Goal: Information Seeking & Learning: Learn about a topic

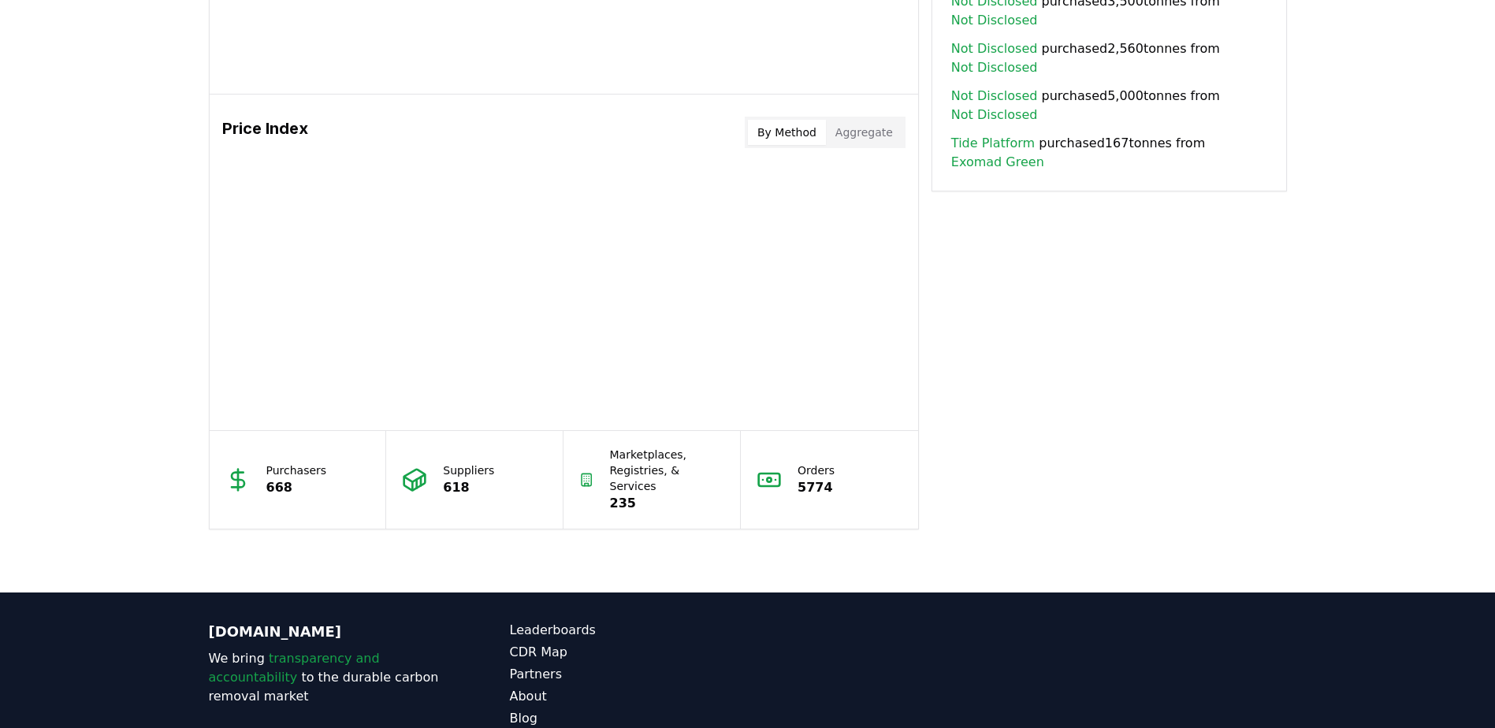
scroll to position [1083, 0]
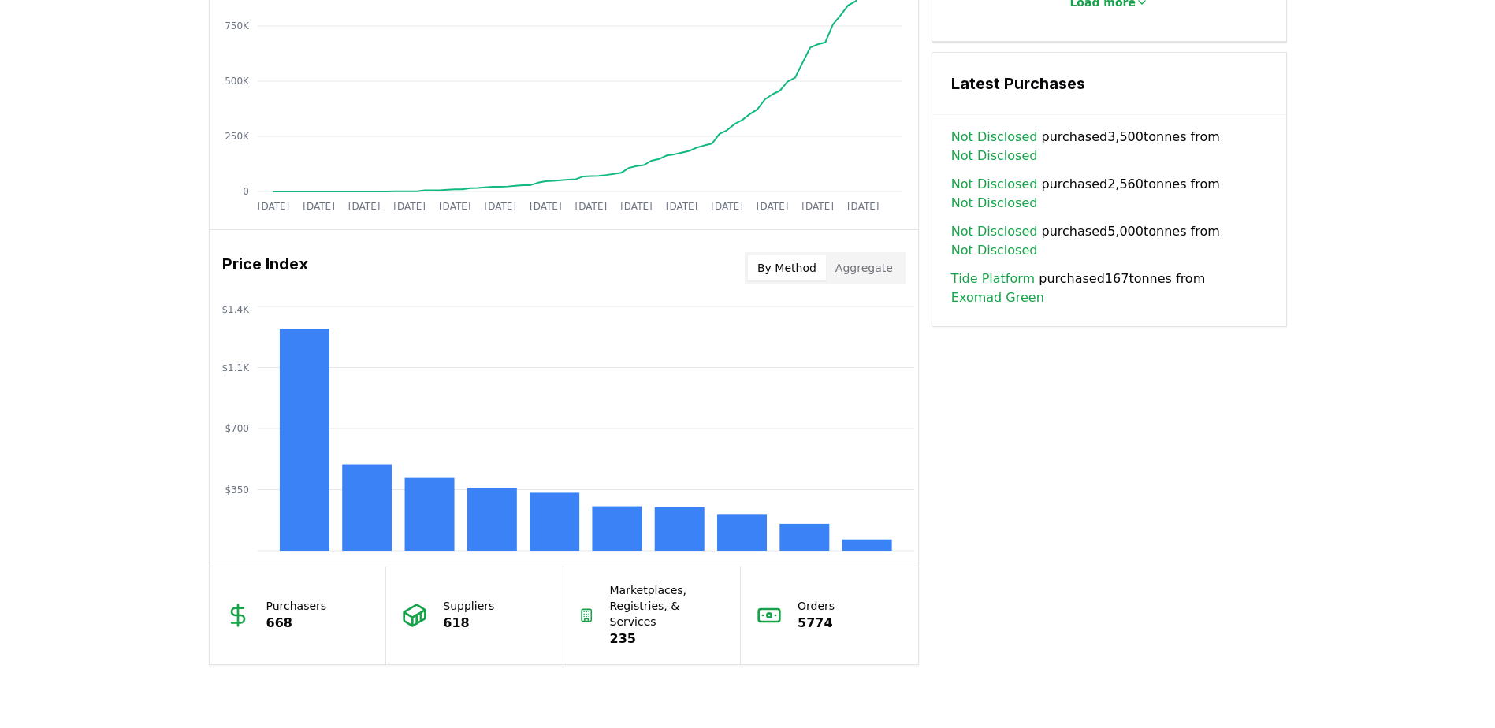
click at [772, 276] on button "By Method" at bounding box center [787, 267] width 78 height 25
drag, startPoint x: 824, startPoint y: 264, endPoint x: 861, endPoint y: 266, distance: 37.1
click at [833, 265] on div "By Method Aggregate" at bounding box center [825, 268] width 161 height 32
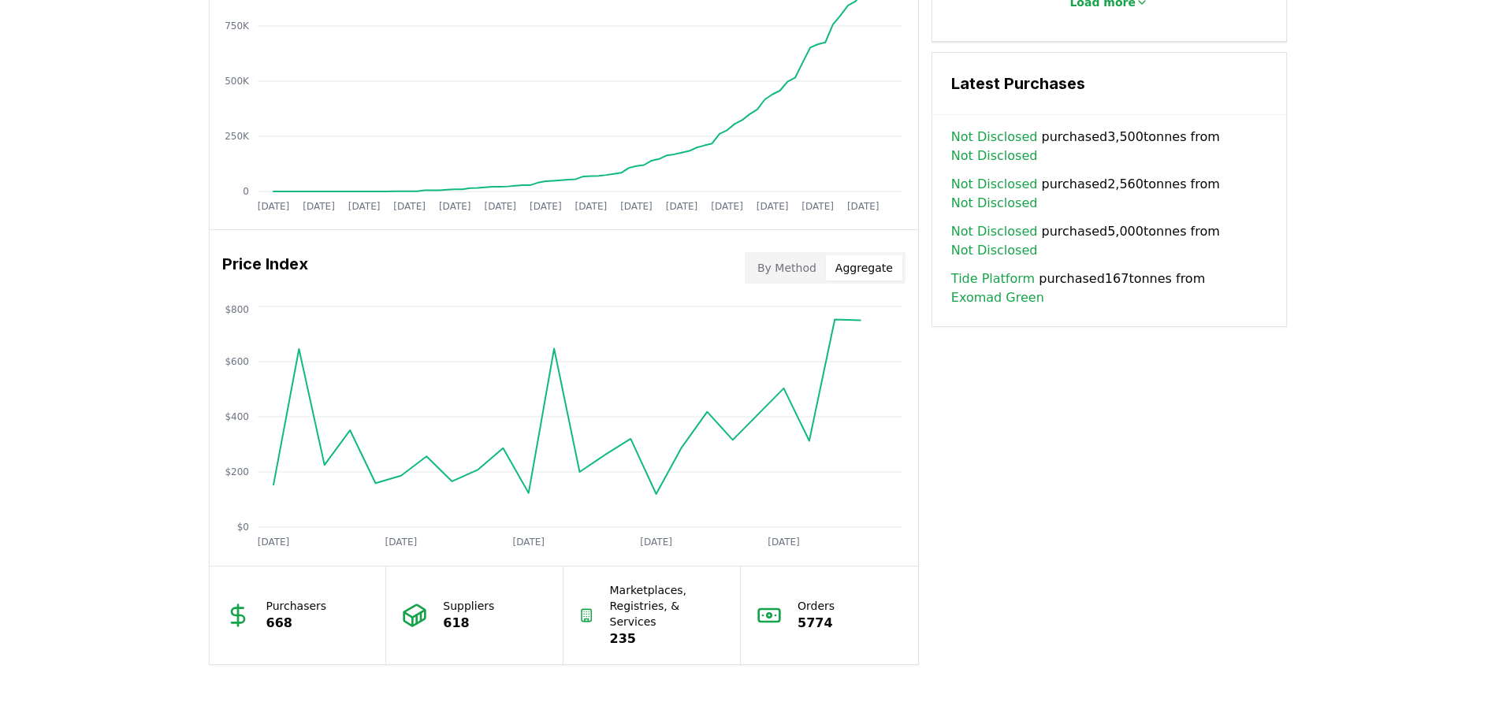
click at [861, 266] on button "Aggregate" at bounding box center [864, 267] width 76 height 25
click at [448, 481] on circle at bounding box center [452, 481] width 8 height 8
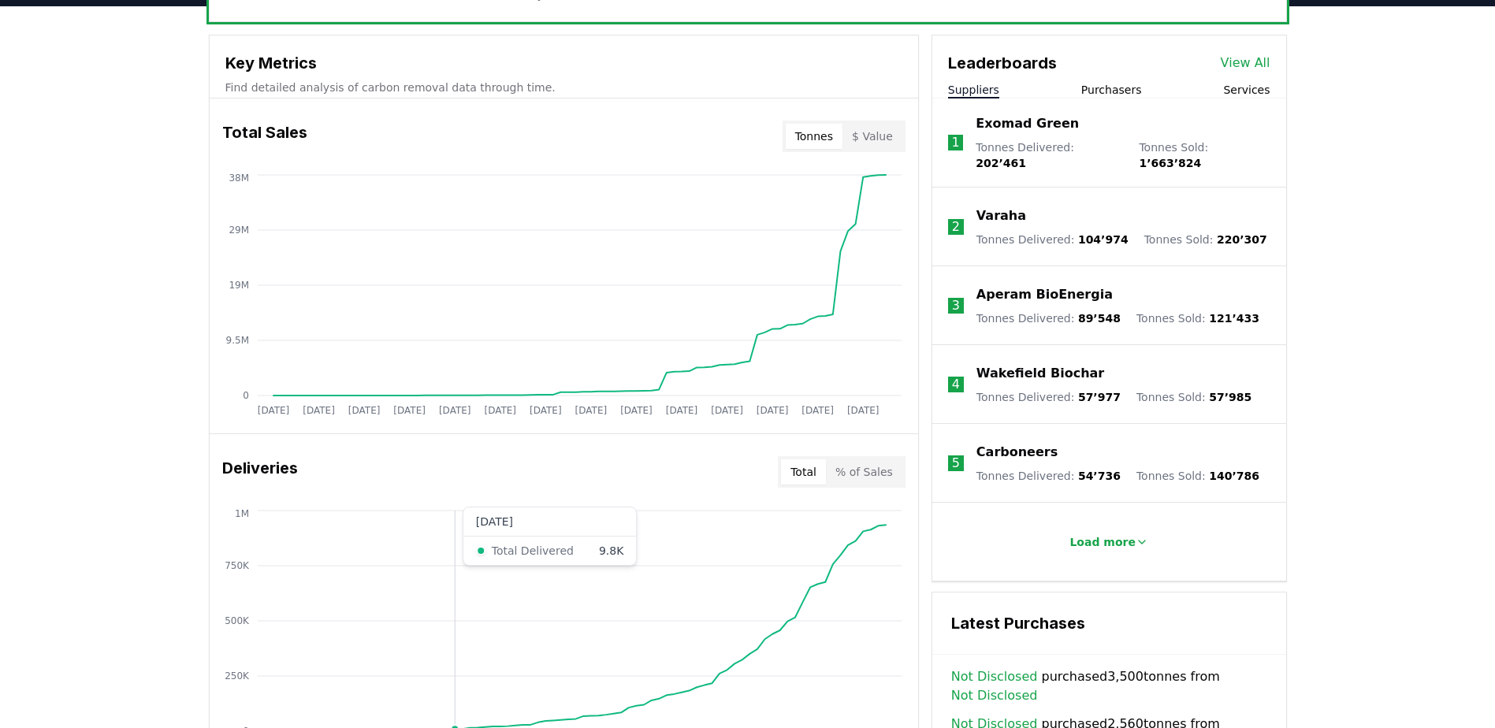
scroll to position [532, 0]
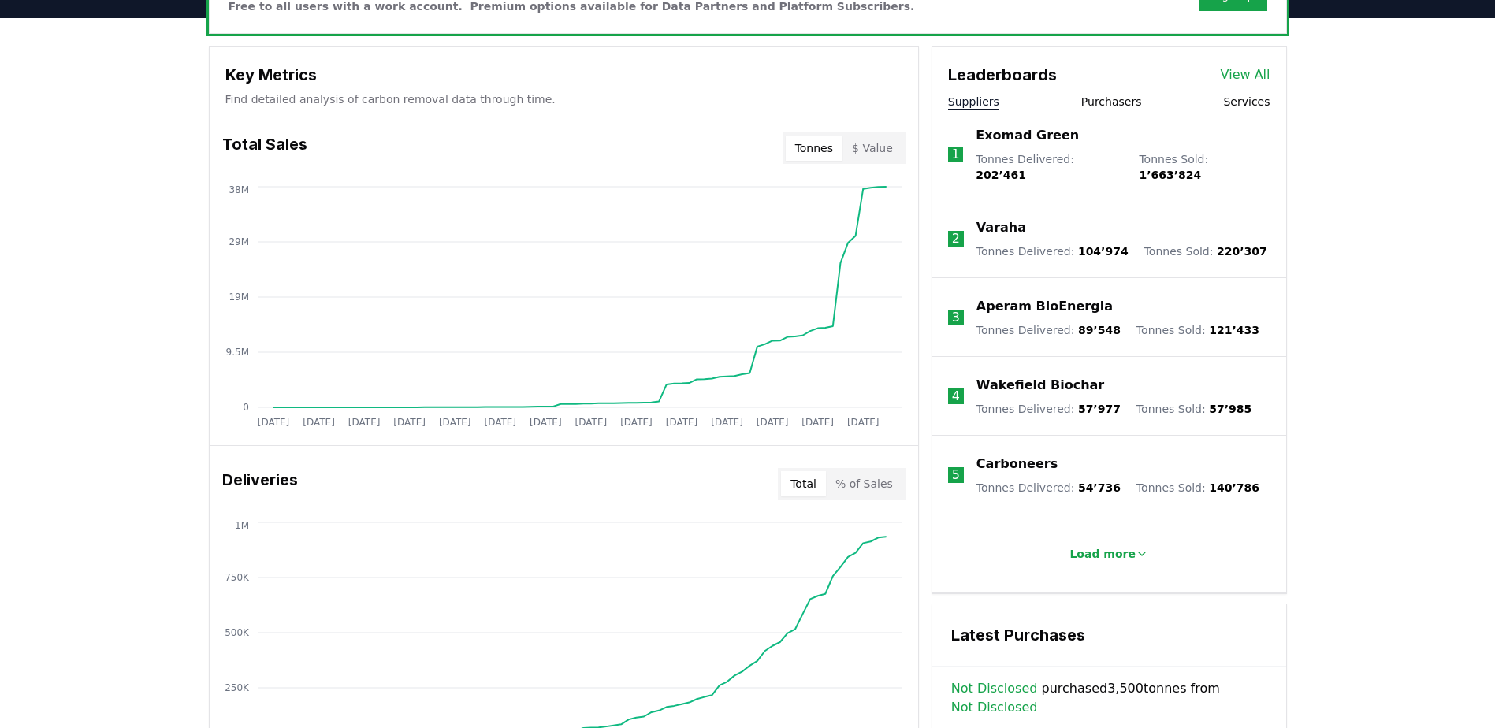
click at [863, 142] on button "$ Value" at bounding box center [872, 148] width 60 height 25
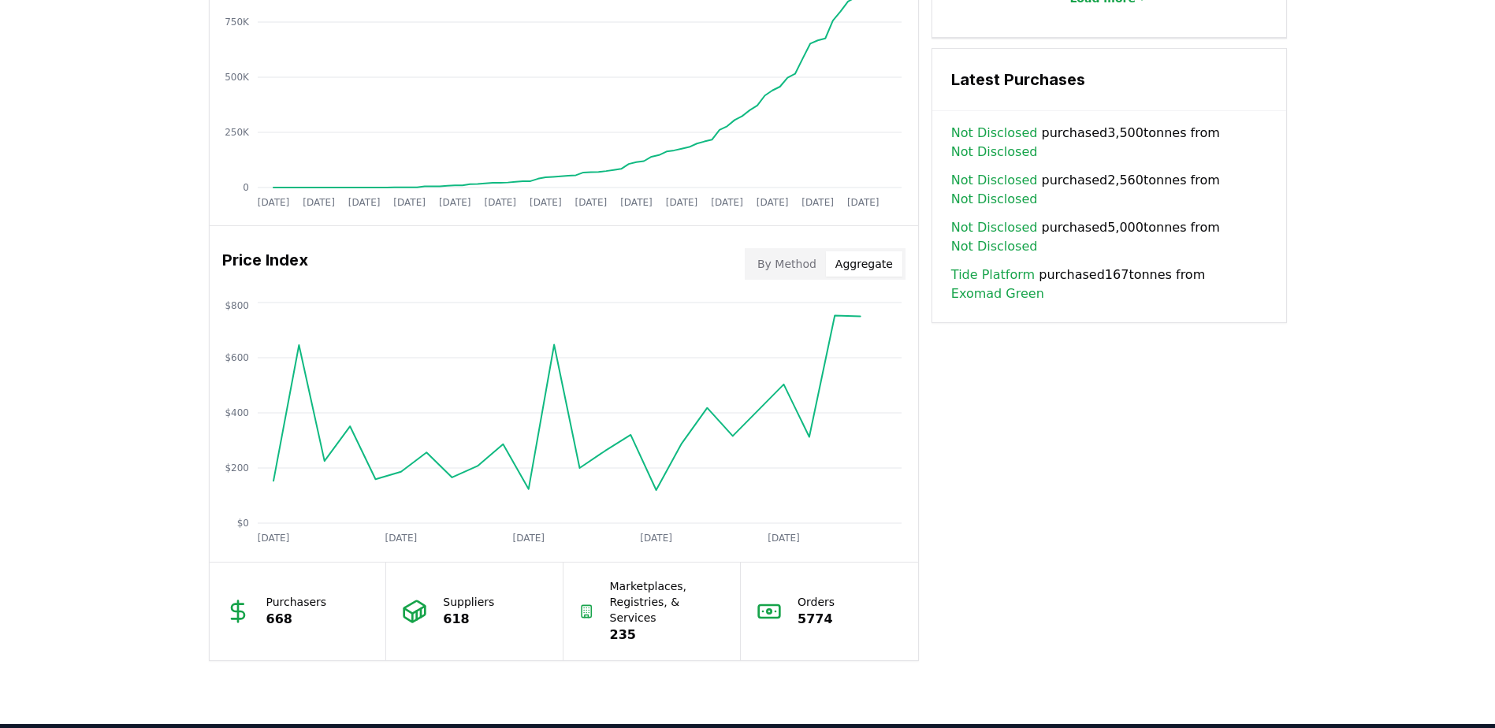
scroll to position [1083, 0]
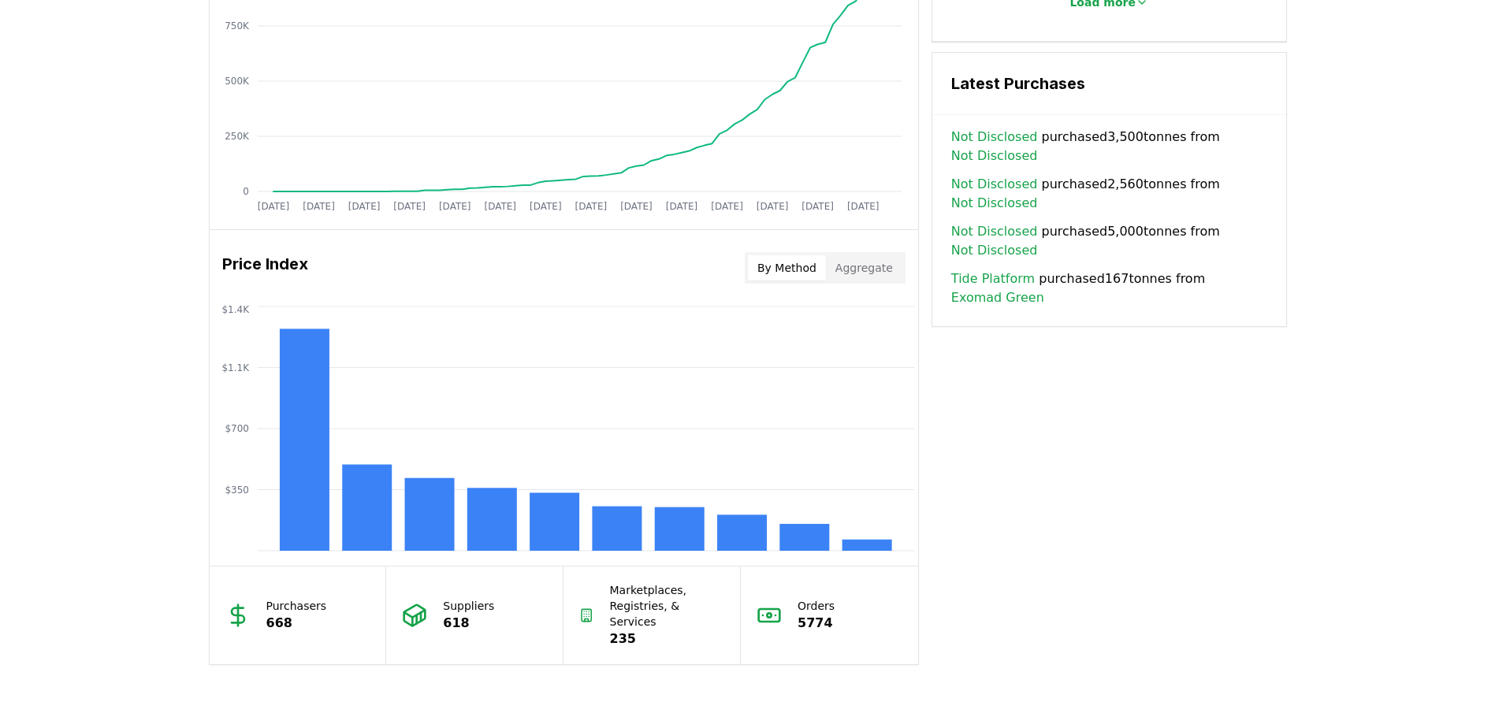
click at [782, 268] on button "By Method" at bounding box center [787, 267] width 78 height 25
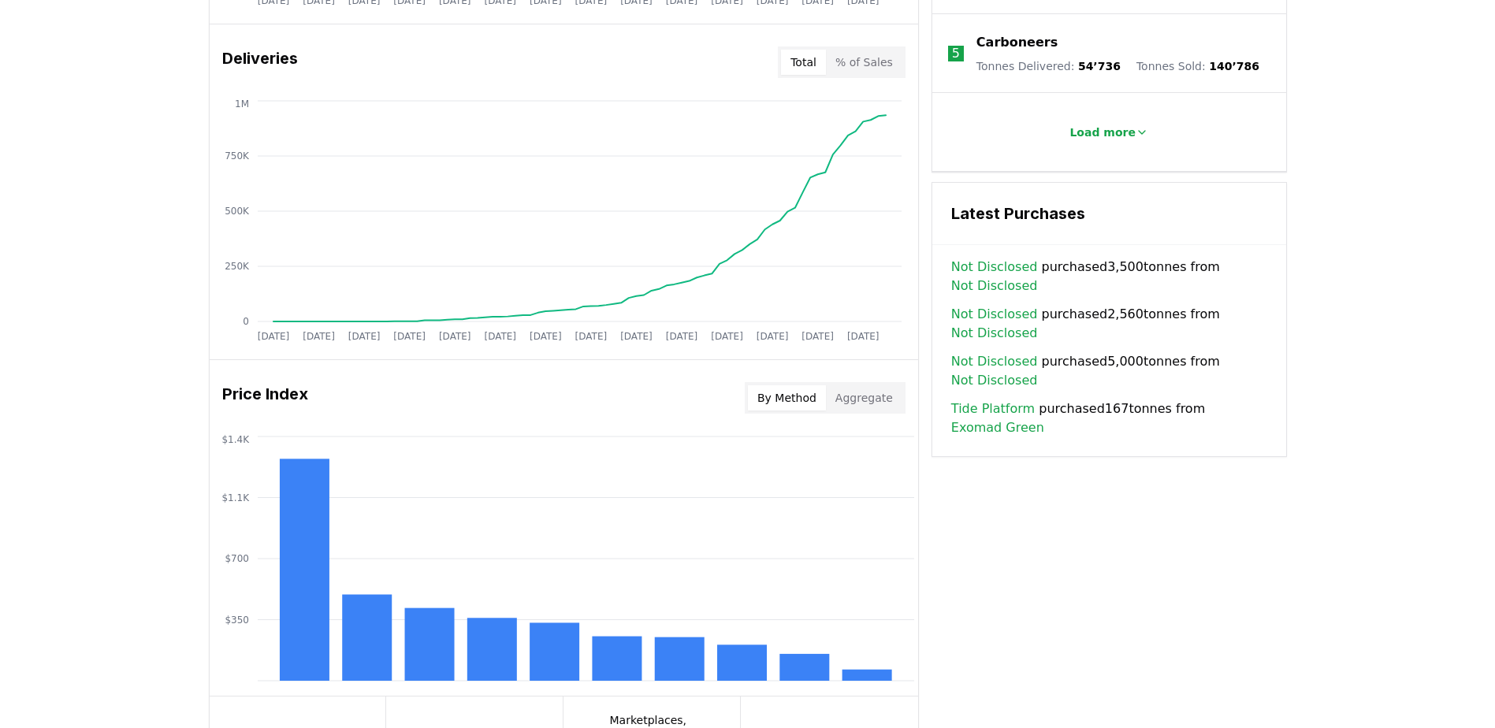
scroll to position [1103, 0]
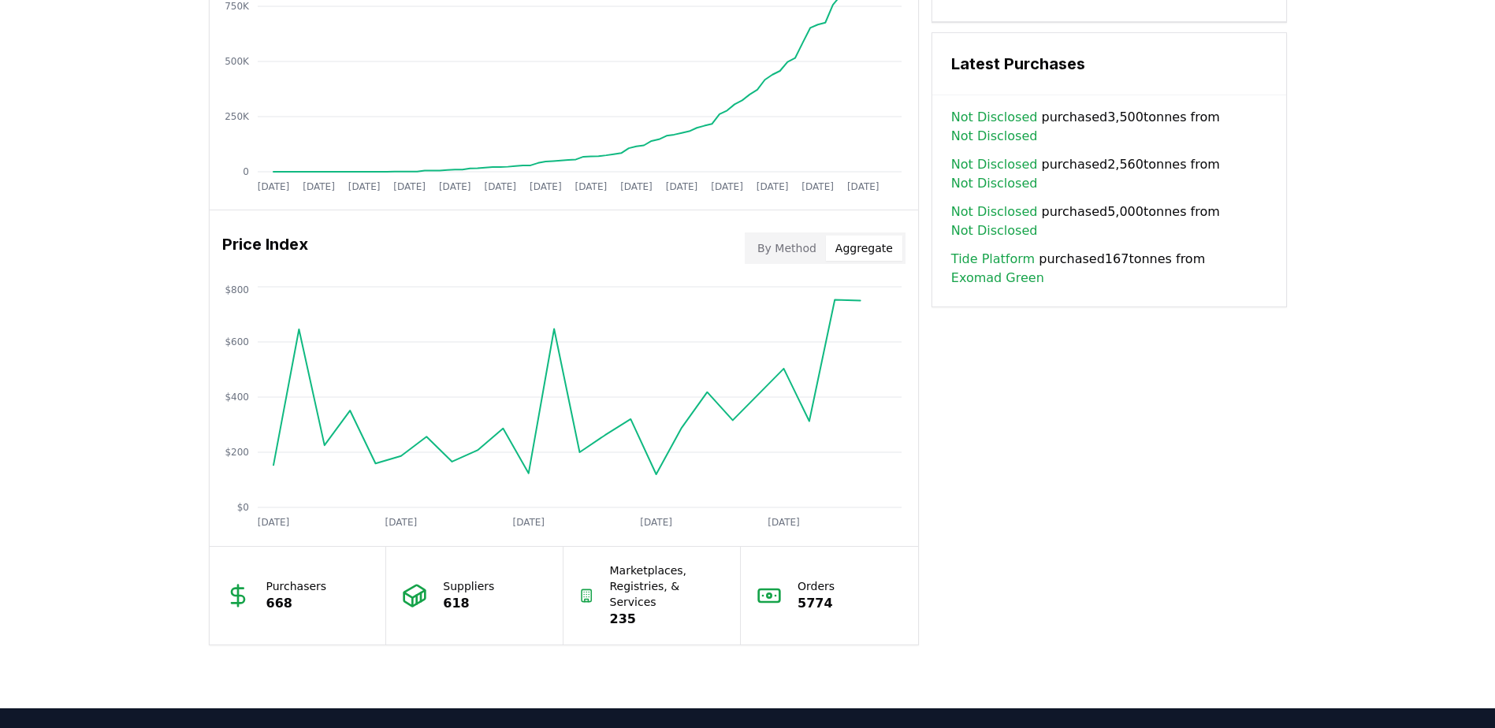
click at [852, 236] on button "Aggregate" at bounding box center [864, 248] width 76 height 25
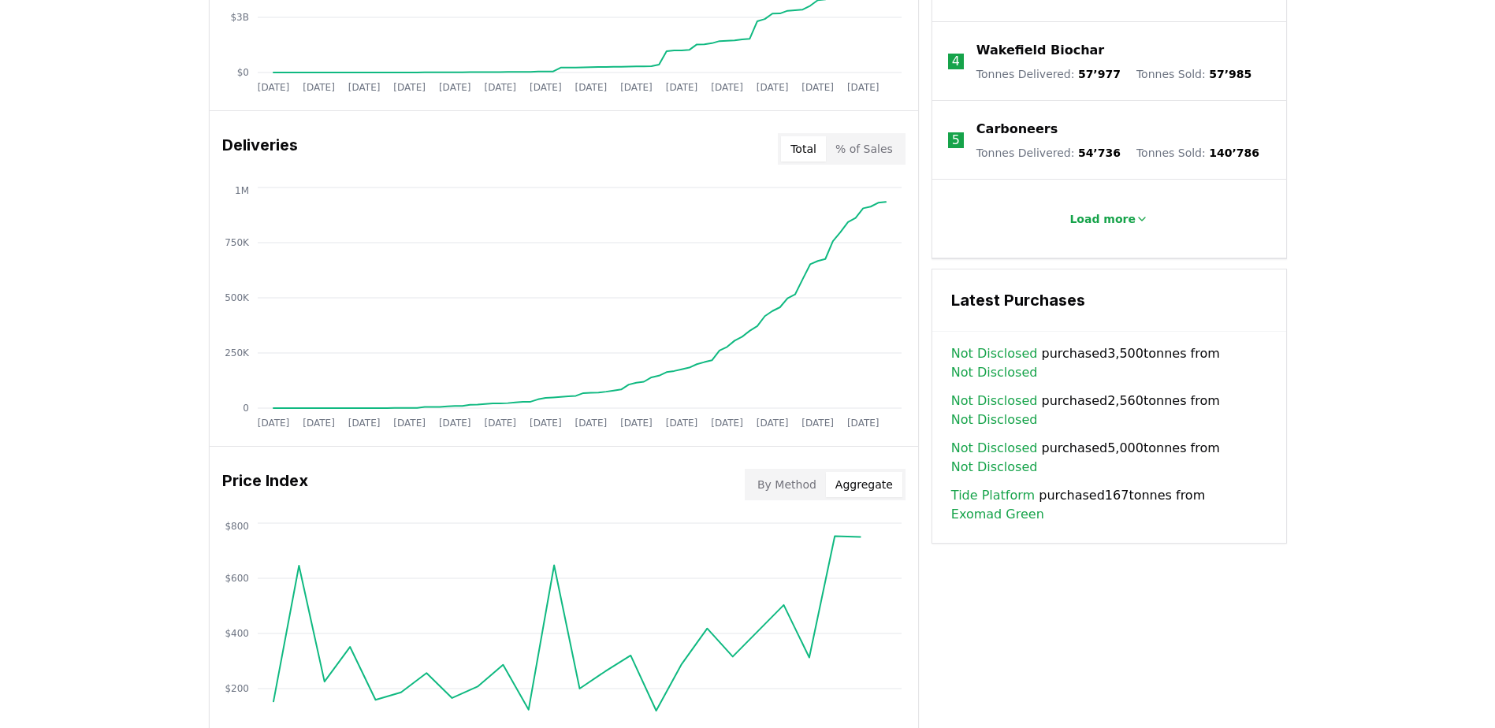
click at [232, 477] on h3 "Price Index" at bounding box center [265, 485] width 86 height 32
click at [233, 479] on h3 "Price Index" at bounding box center [265, 485] width 86 height 32
drag, startPoint x: 233, startPoint y: 479, endPoint x: 249, endPoint y: 523, distance: 46.8
click at [249, 523] on icon "[DATE] [DATE] [DATE] [DATE] [DATE] $0 $200 $400 $600 $800" at bounding box center [558, 645] width 696 height 252
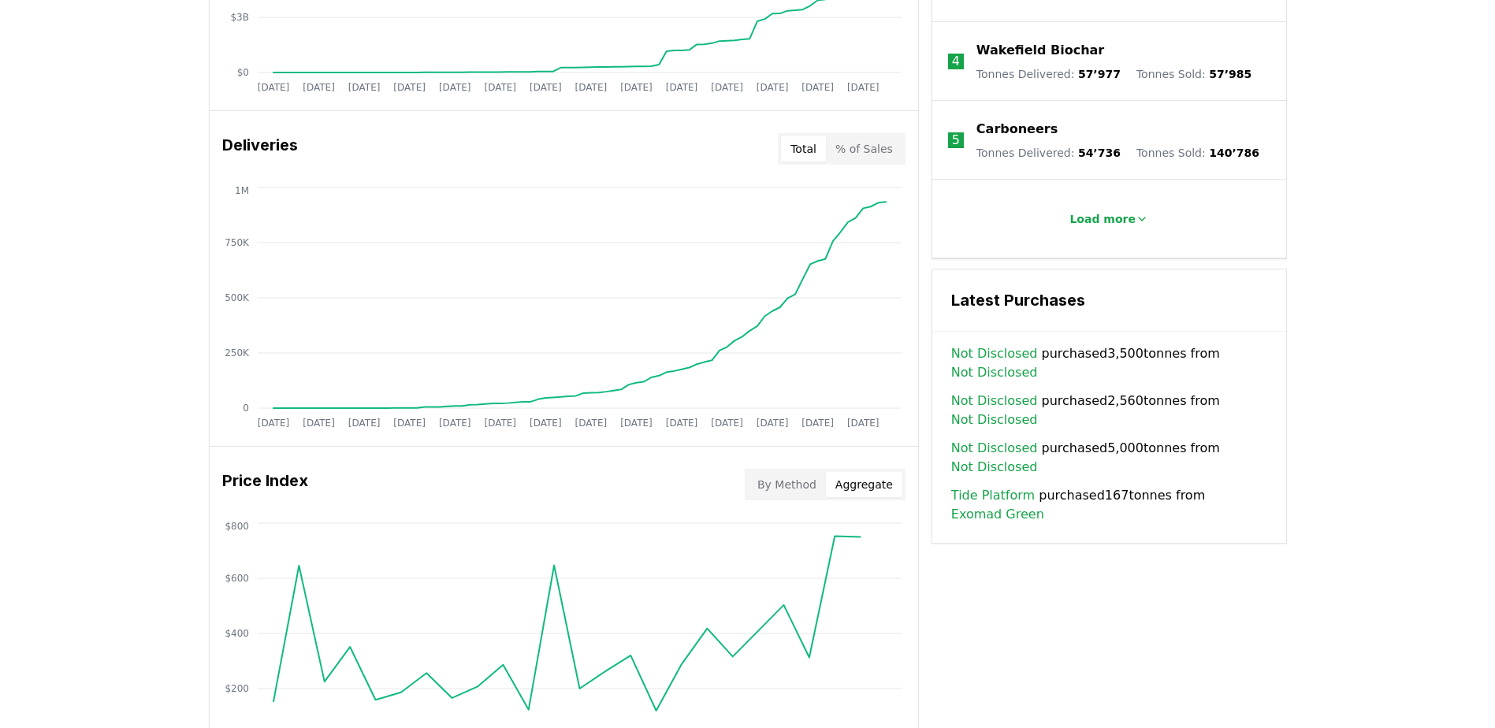
click at [247, 522] on tspan "$800" at bounding box center [237, 526] width 24 height 11
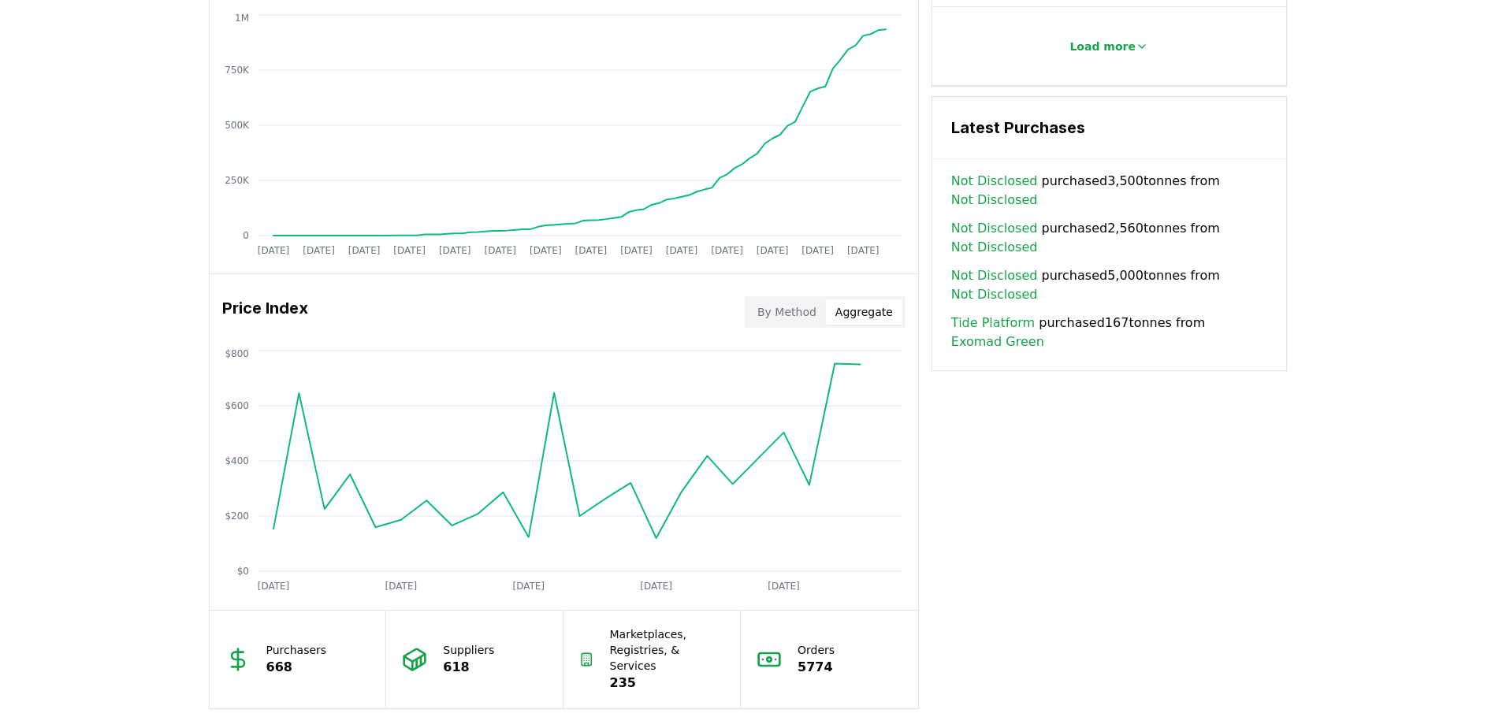
scroll to position [1182, 0]
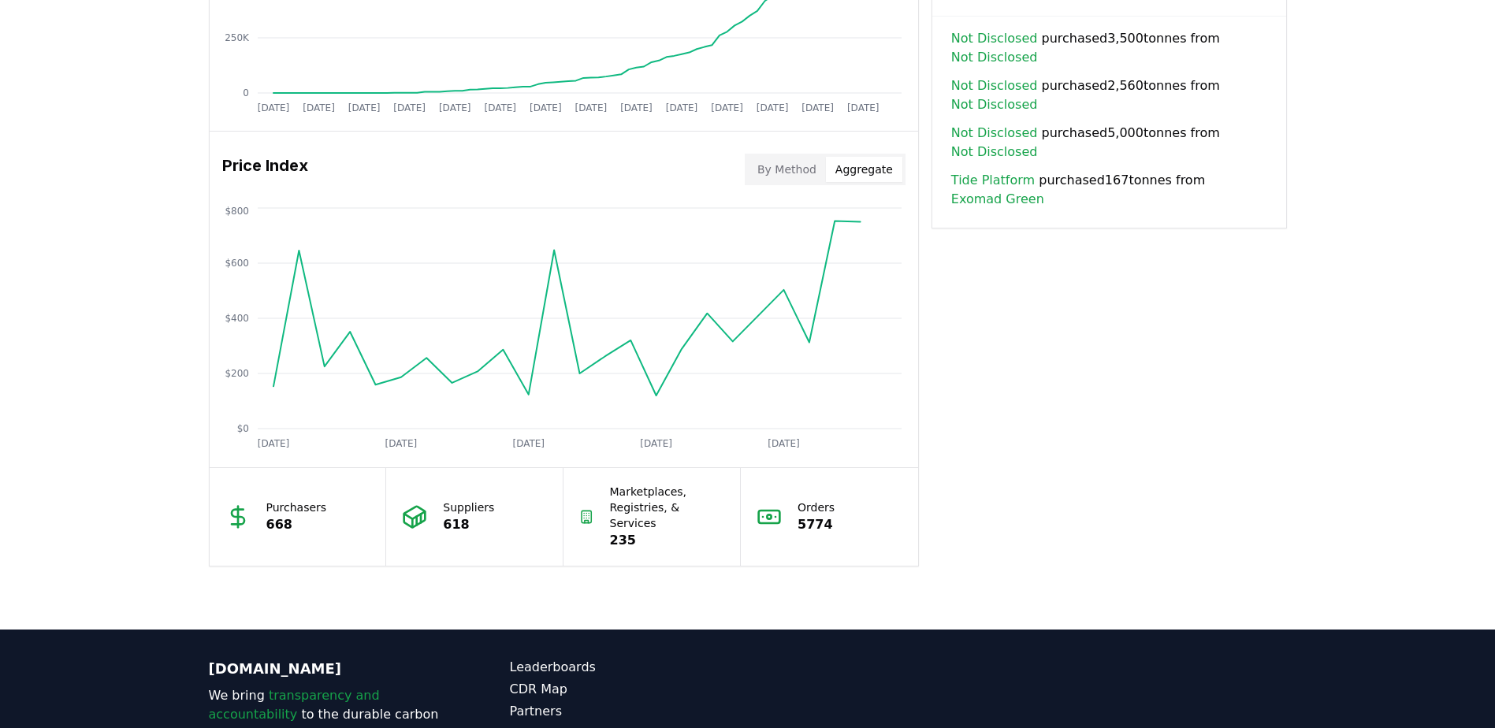
click at [289, 444] on tspan "[DATE]" at bounding box center [273, 443] width 32 height 11
drag, startPoint x: 289, startPoint y: 446, endPoint x: 272, endPoint y: 443, distance: 17.6
click at [288, 447] on tspan "[DATE]" at bounding box center [273, 443] width 32 height 11
drag, startPoint x: 272, startPoint y: 443, endPoint x: 270, endPoint y: 427, distance: 15.8
click at [270, 444] on tspan "[DATE]" at bounding box center [273, 443] width 32 height 11
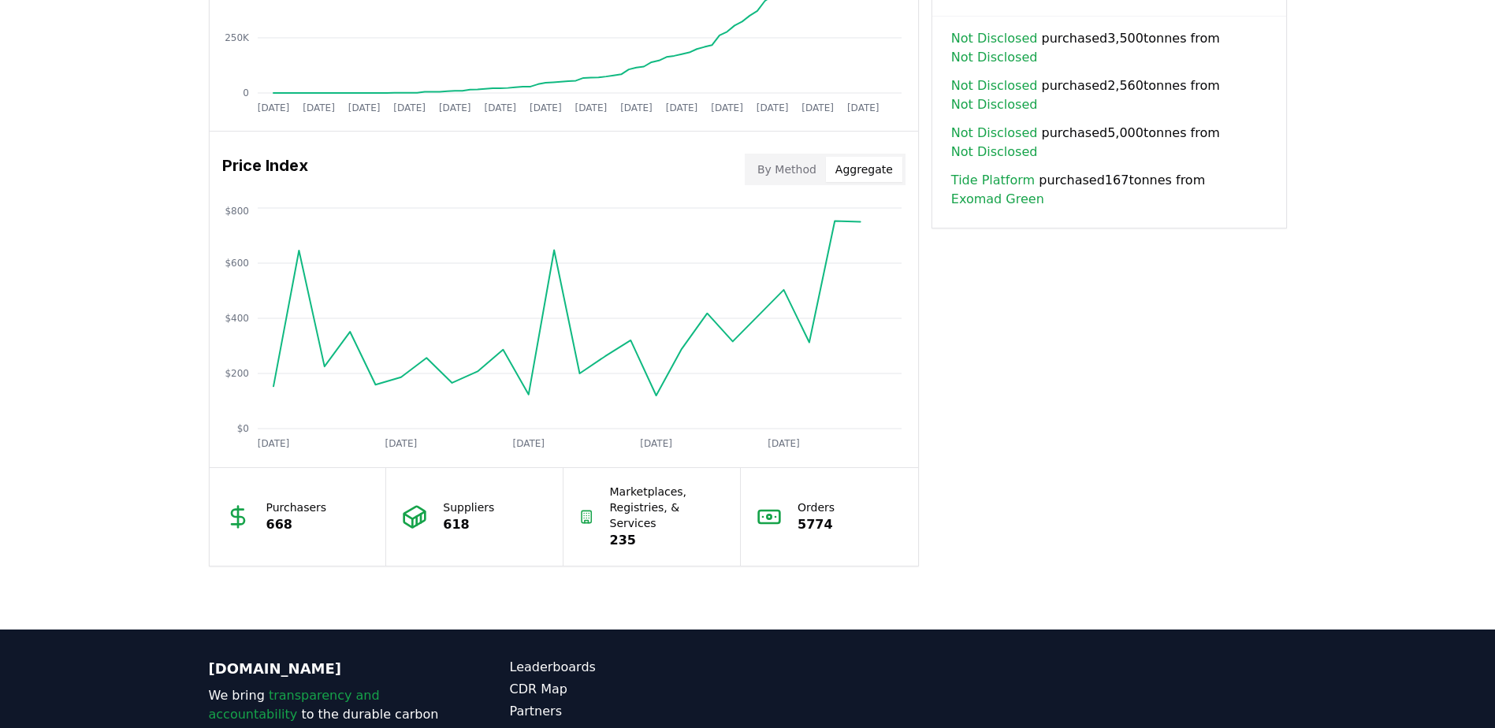
click at [271, 427] on icon "[DATE] [DATE] [DATE] [DATE] [DATE] $0 $200 $400 $600 $800" at bounding box center [558, 330] width 696 height 252
click at [277, 515] on p "668" at bounding box center [296, 524] width 61 height 19
drag, startPoint x: 277, startPoint y: 511, endPoint x: 646, endPoint y: 576, distance: 375.2
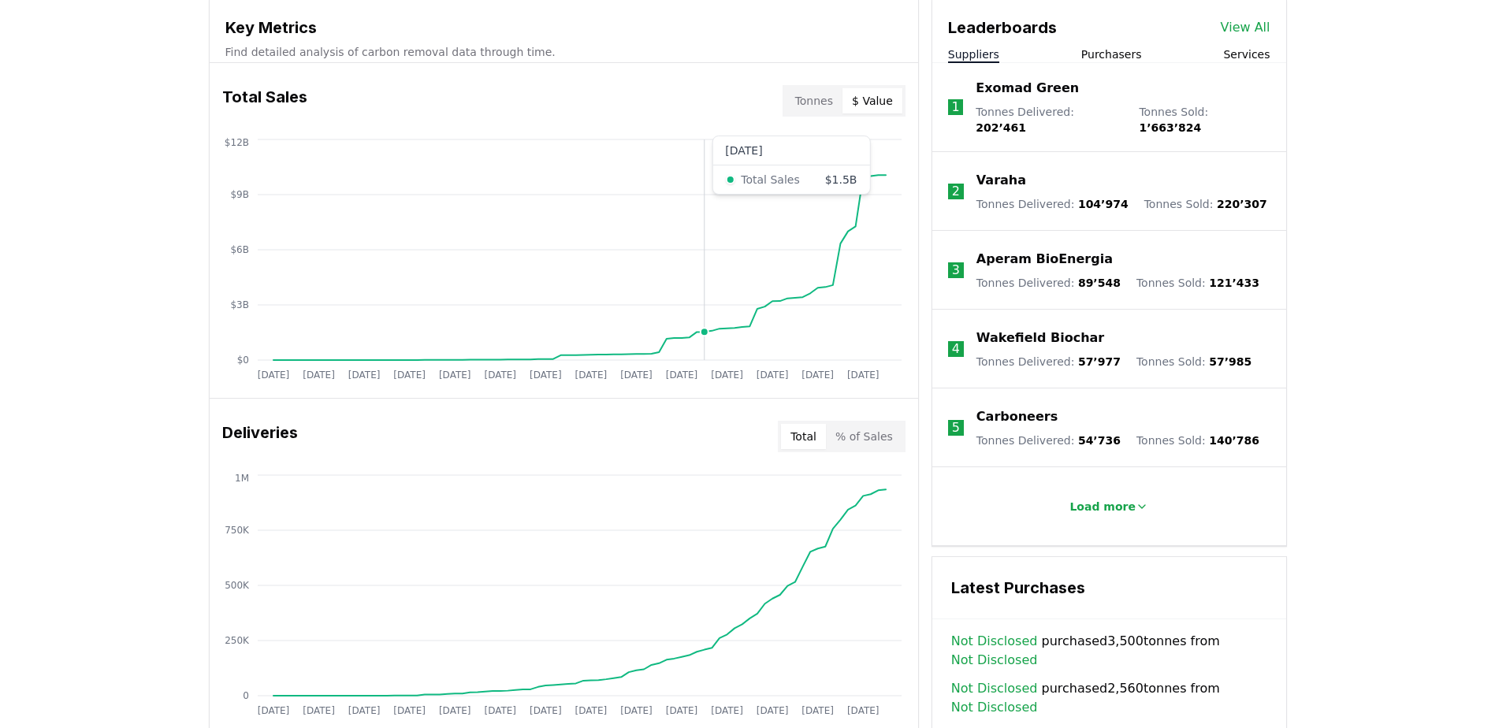
scroll to position [552, 0]
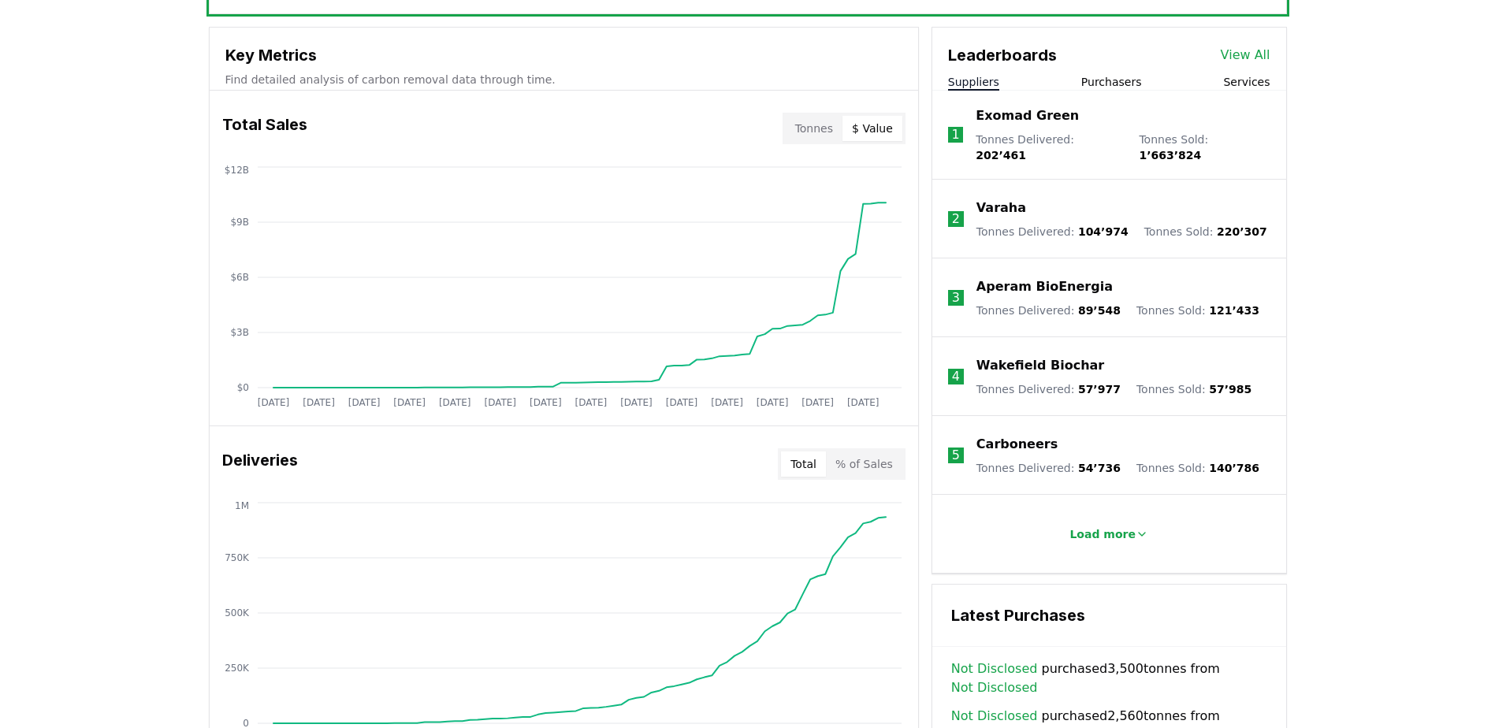
click at [818, 143] on div "Tonnes $ Value" at bounding box center [843, 129] width 123 height 32
click at [818, 136] on button "Tonnes" at bounding box center [813, 128] width 57 height 25
click at [857, 139] on button "$ Value" at bounding box center [872, 128] width 60 height 25
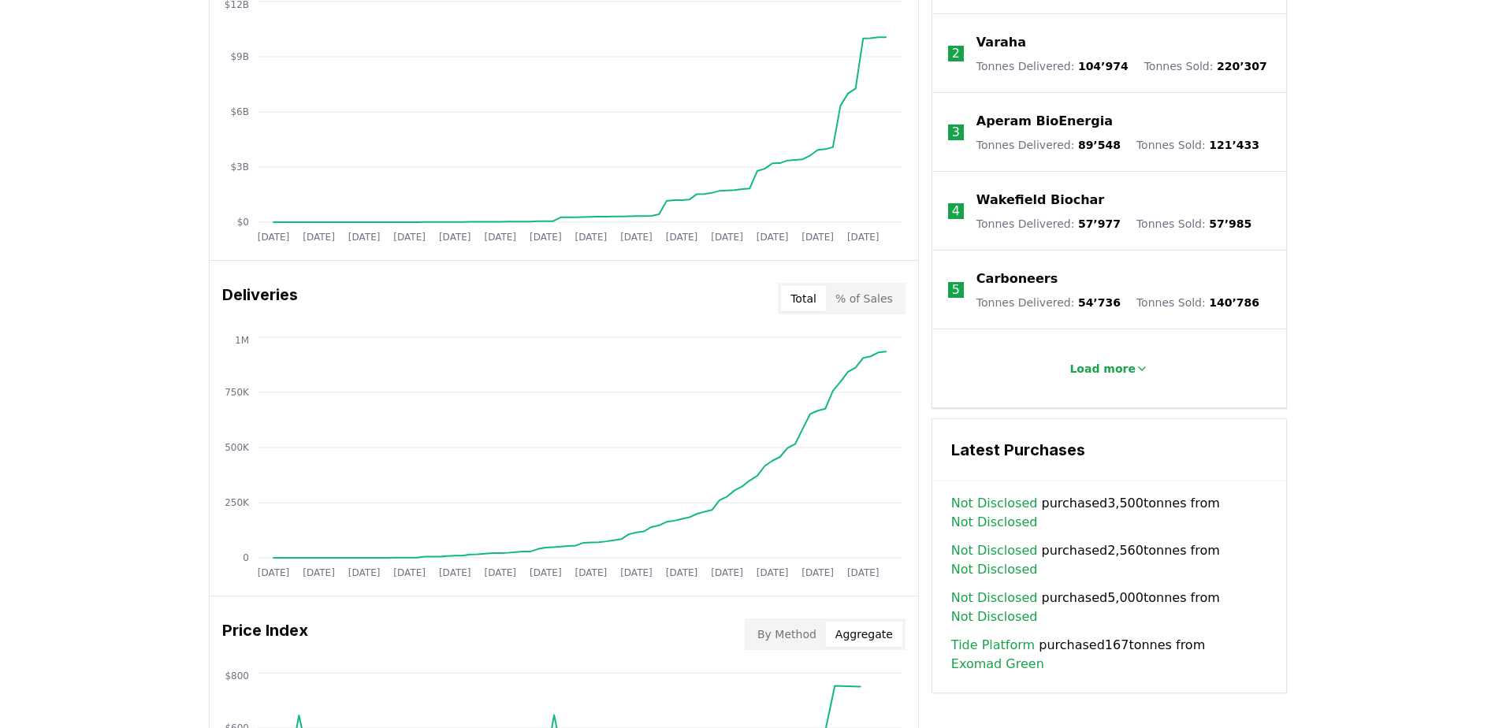
scroll to position [867, 0]
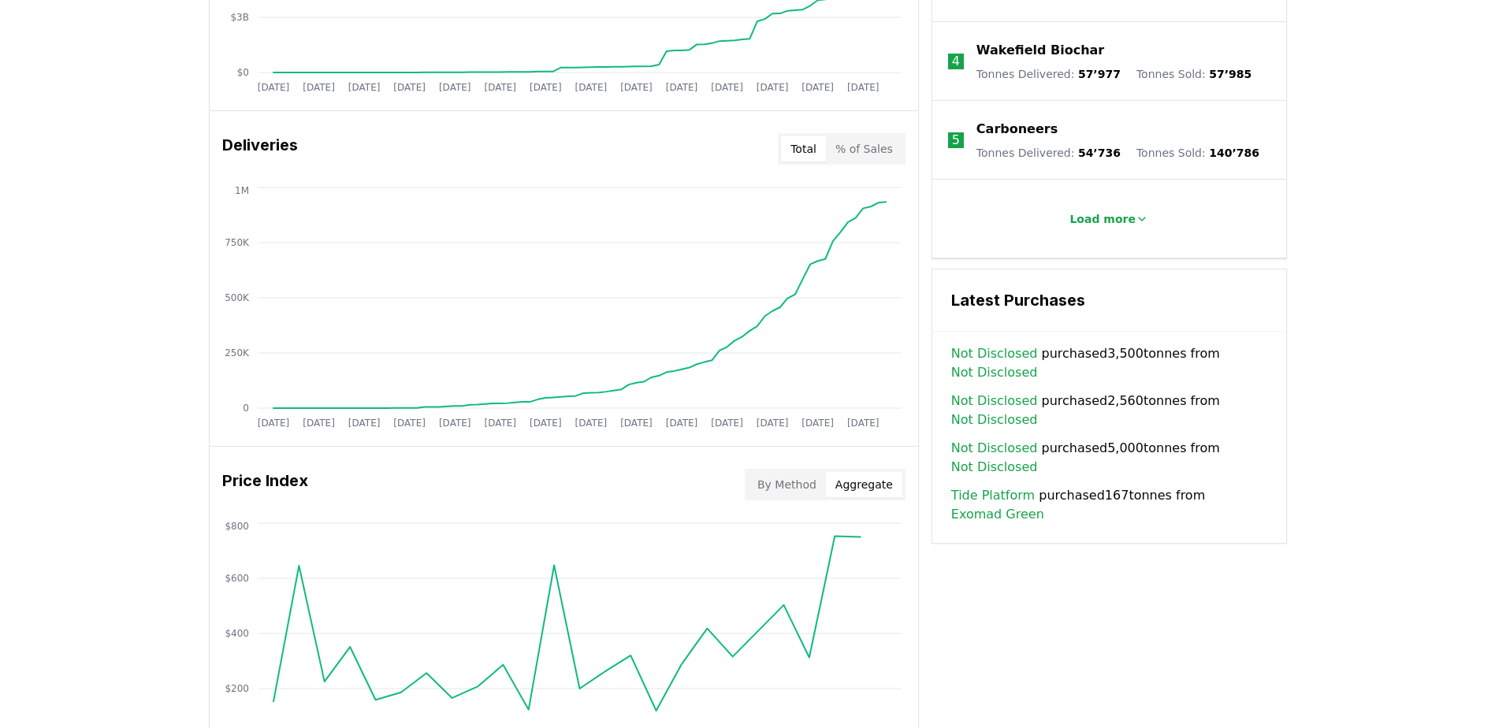
click at [847, 135] on div "Total % of Sales" at bounding box center [842, 149] width 128 height 32
click at [845, 160] on button "% of Sales" at bounding box center [864, 148] width 76 height 25
click at [826, 145] on button "Total" at bounding box center [803, 148] width 45 height 25
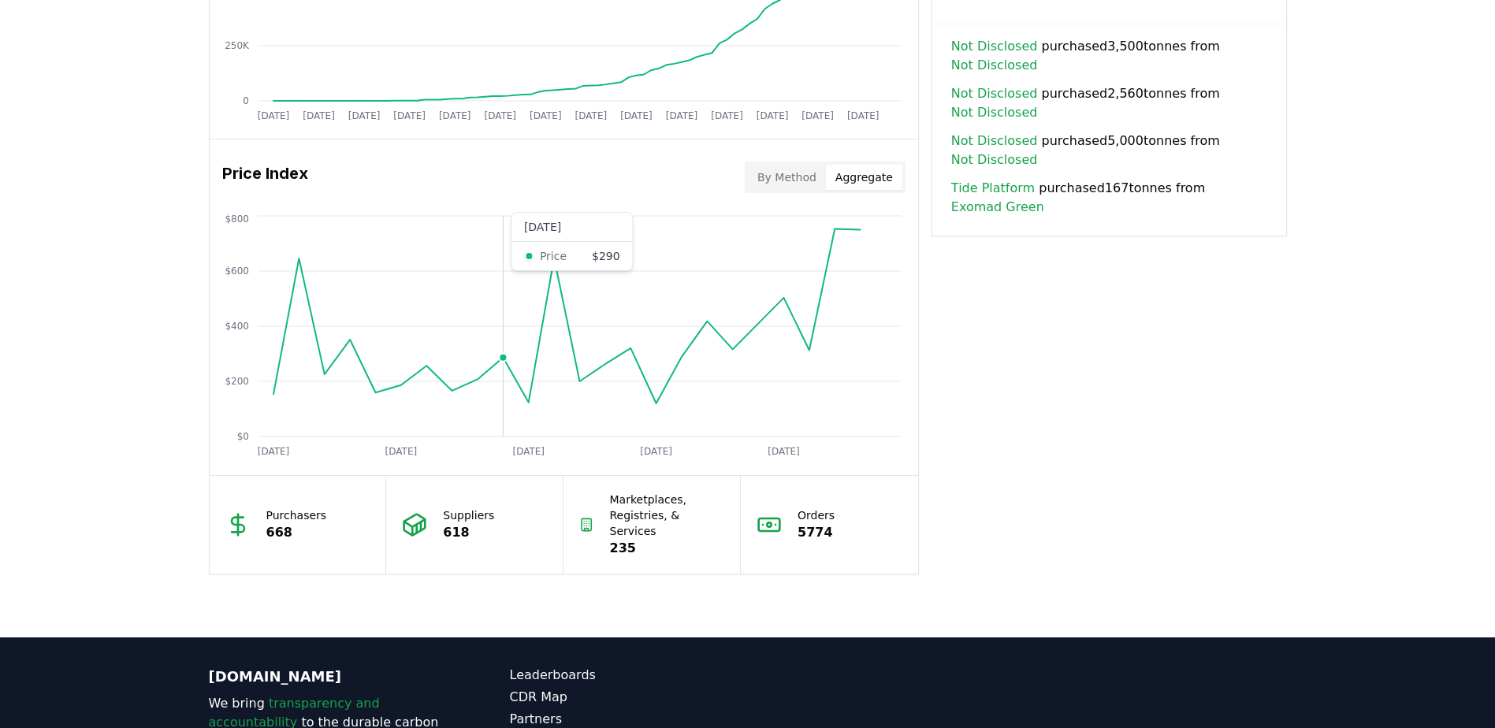
scroll to position [1182, 0]
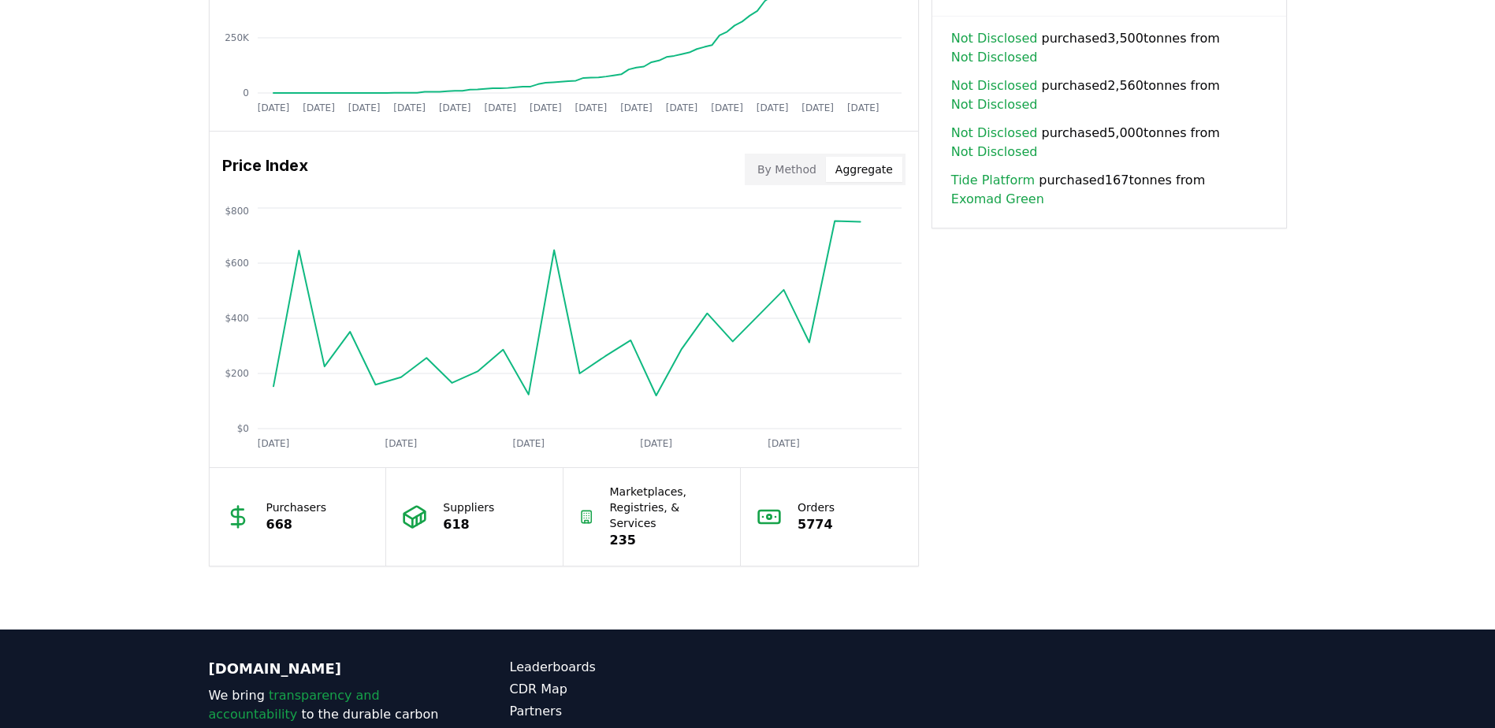
click at [782, 185] on div "Price Index By Method Aggregate" at bounding box center [564, 169] width 708 height 57
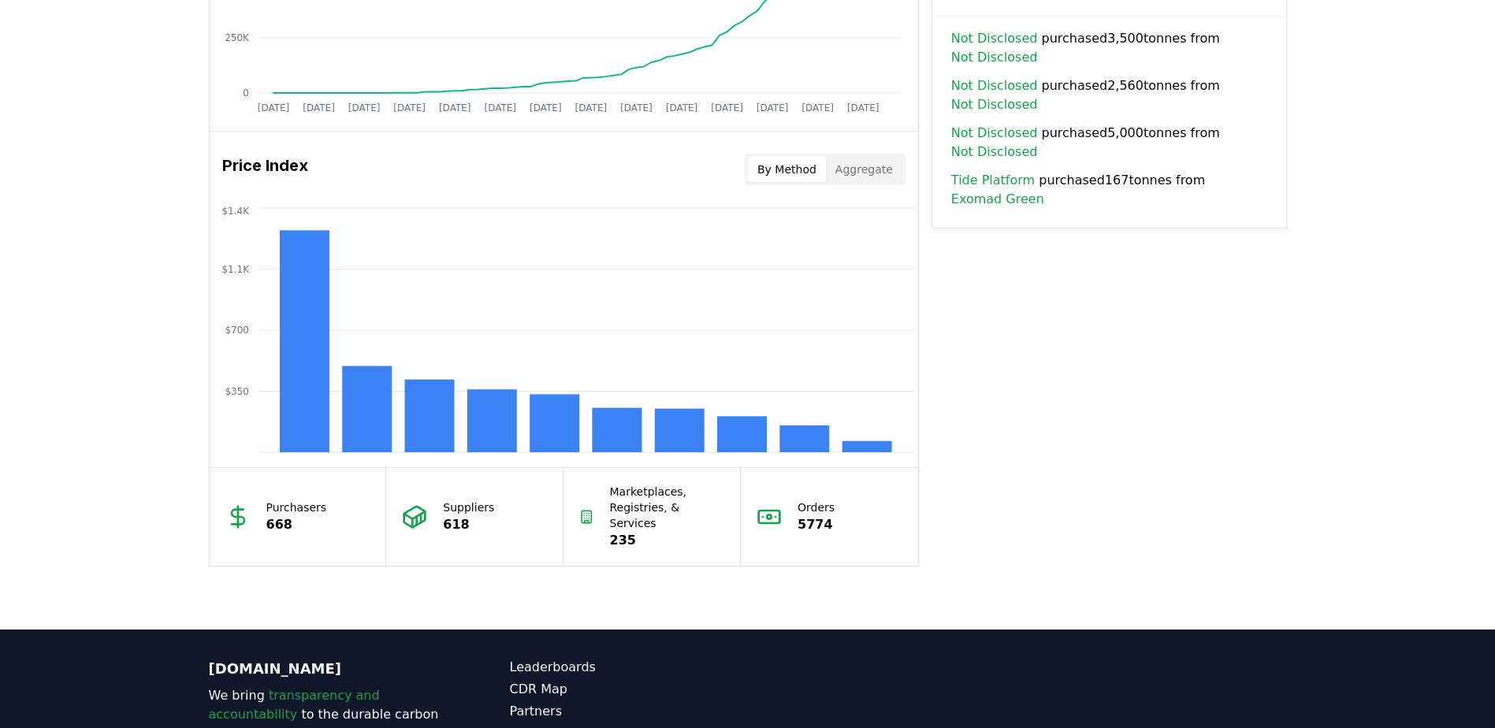
click at [782, 168] on button "By Method" at bounding box center [787, 169] width 78 height 25
click at [805, 437] on rect at bounding box center [804, 438] width 50 height 27
click at [806, 438] on rect at bounding box center [804, 438] width 50 height 27
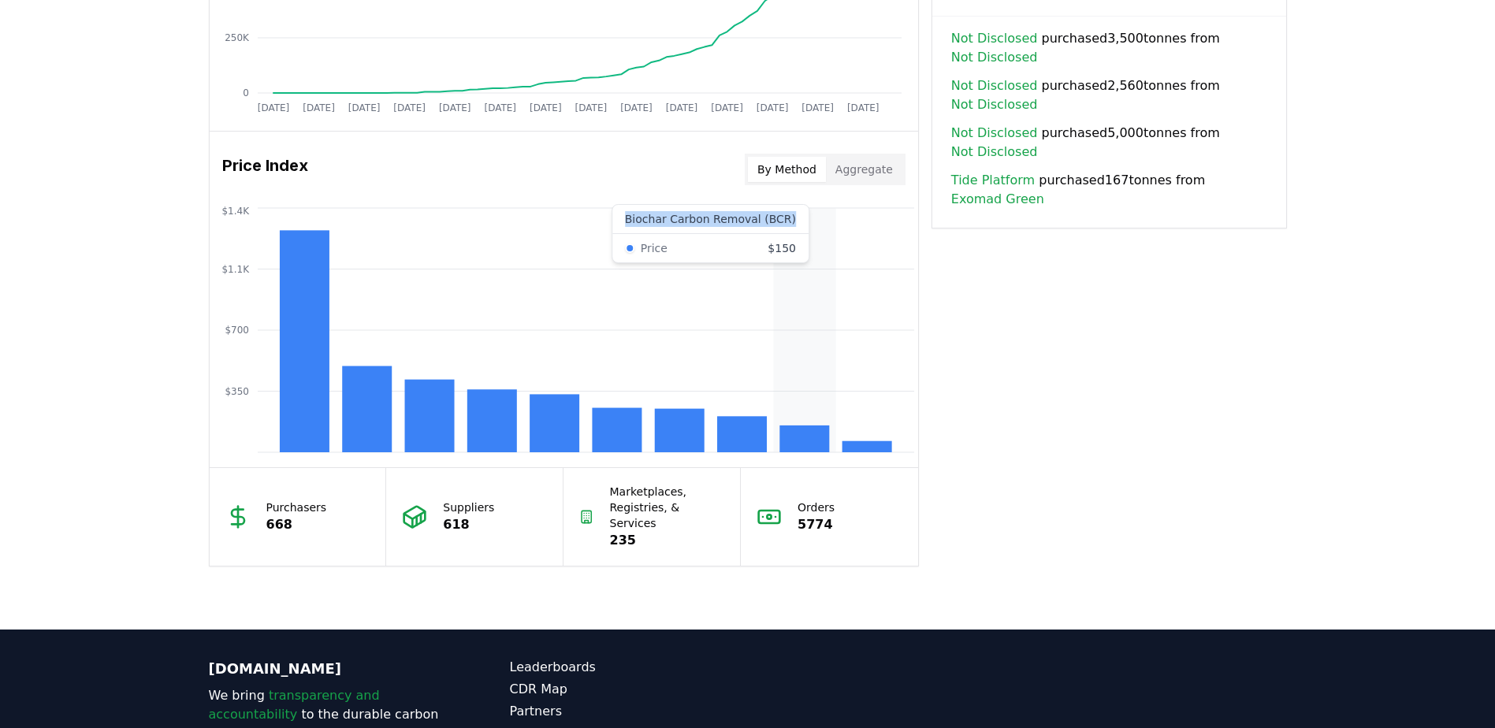
click at [806, 438] on rect at bounding box center [804, 438] width 50 height 27
click at [805, 432] on rect at bounding box center [804, 438] width 50 height 27
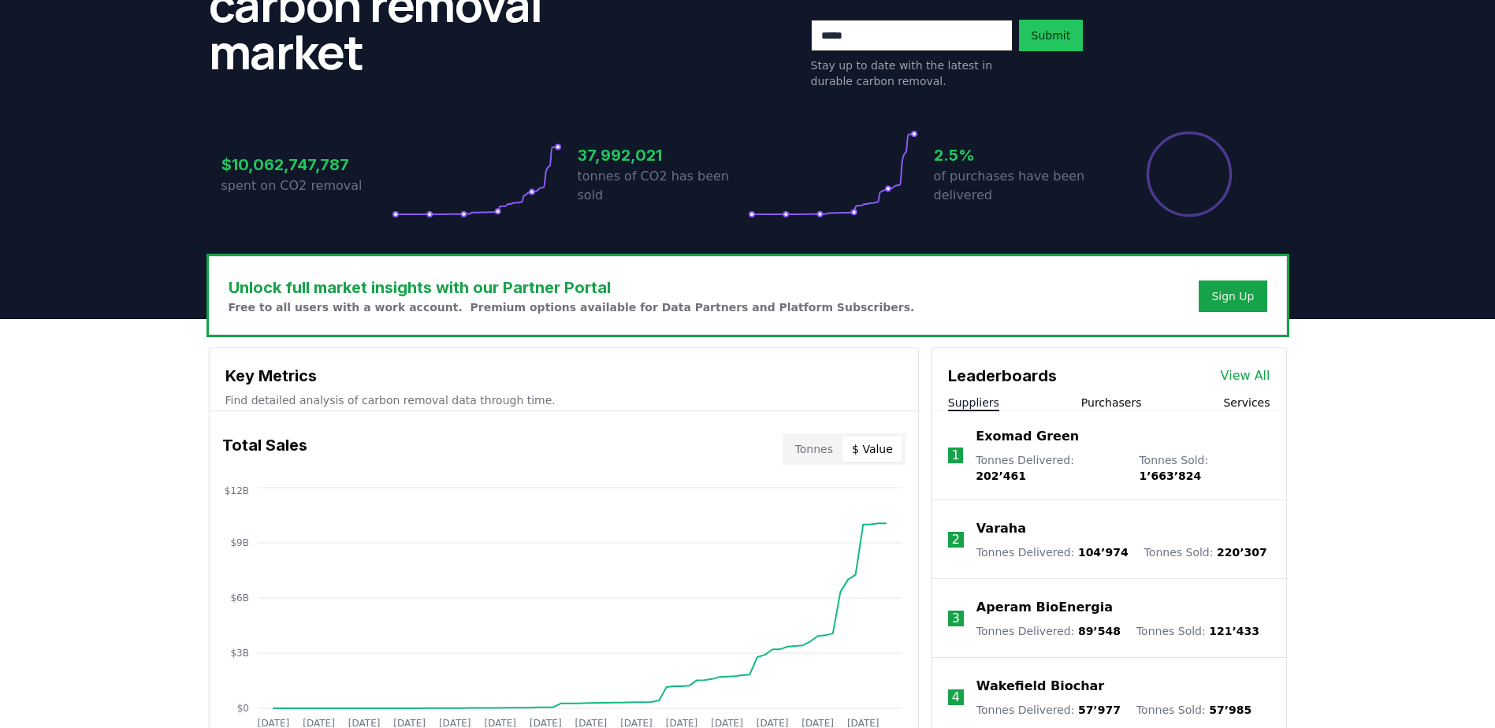
scroll to position [217, 0]
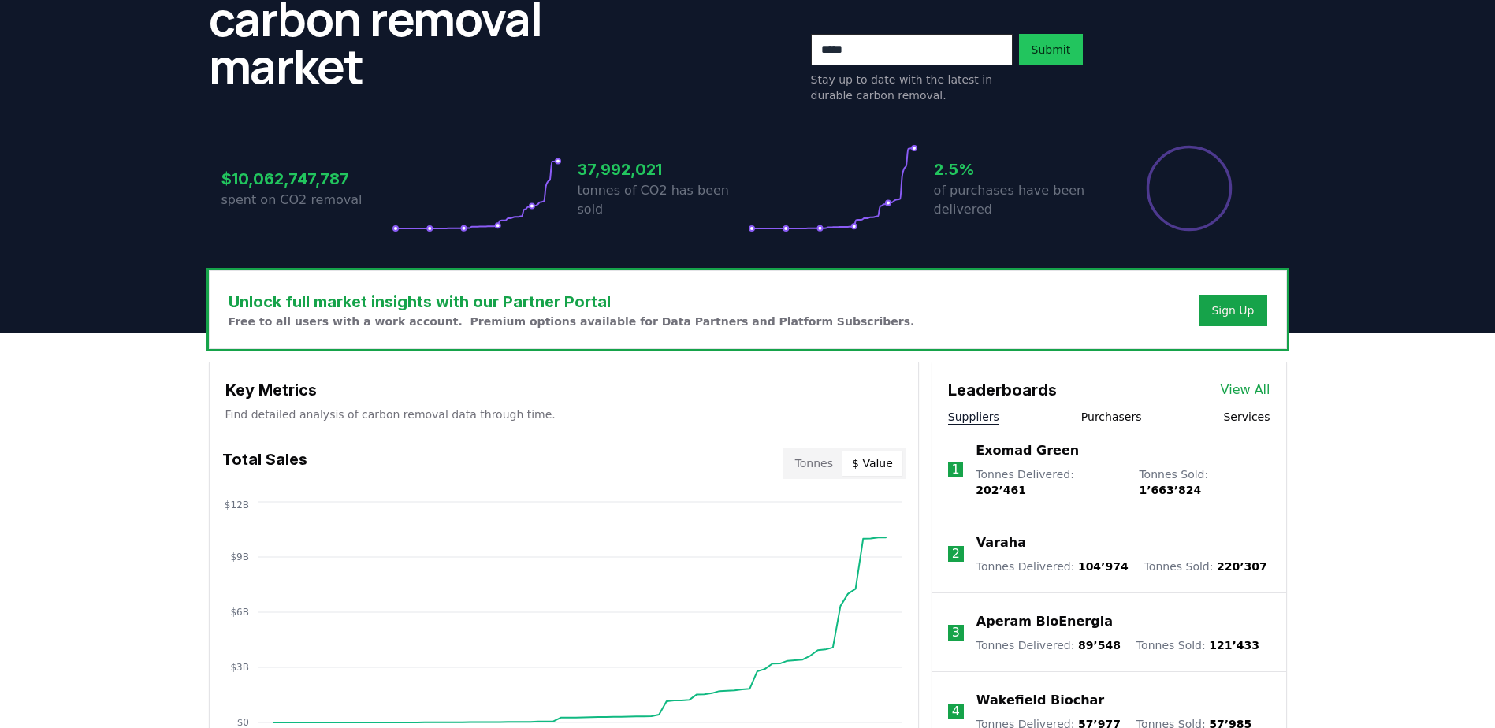
click at [896, 86] on p "Stay up to date with the latest in durable carbon removal." at bounding box center [912, 88] width 202 height 32
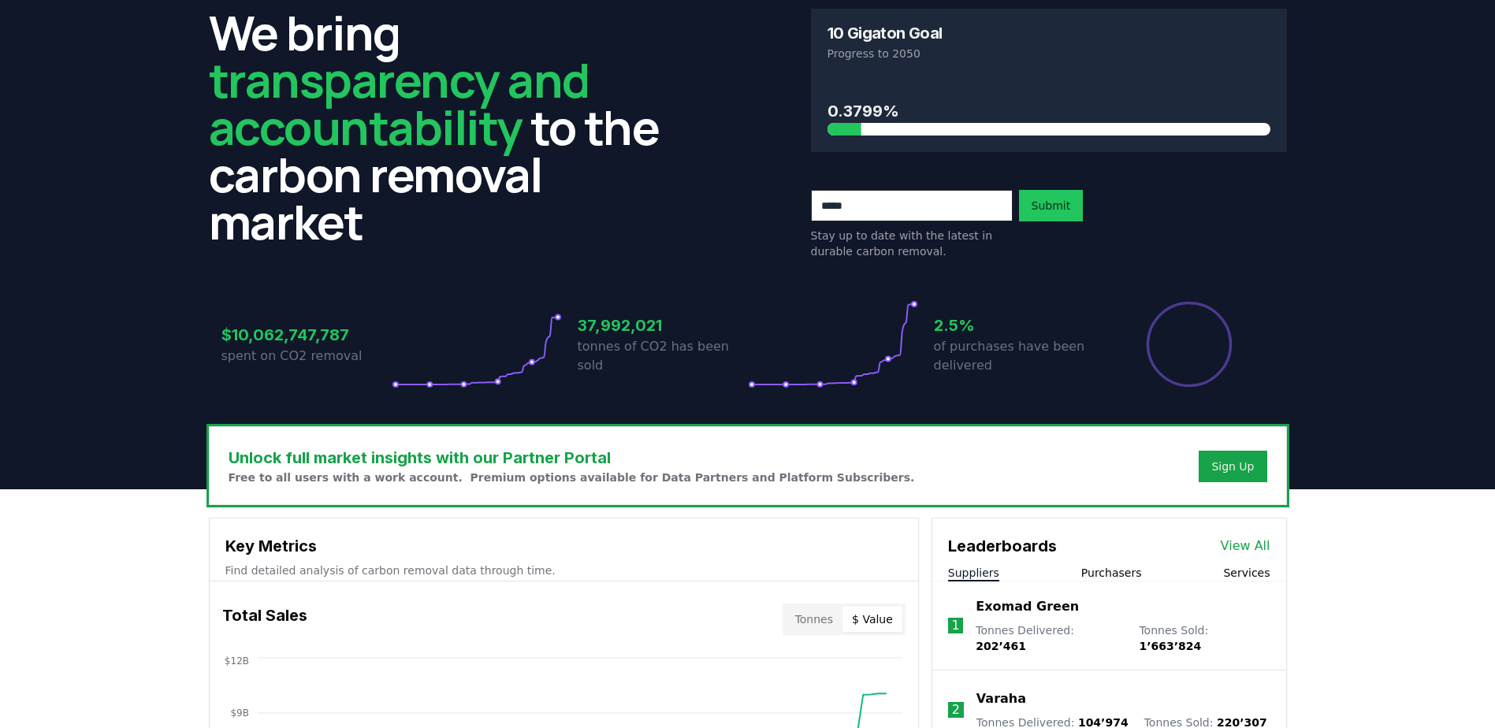
scroll to position [59, 0]
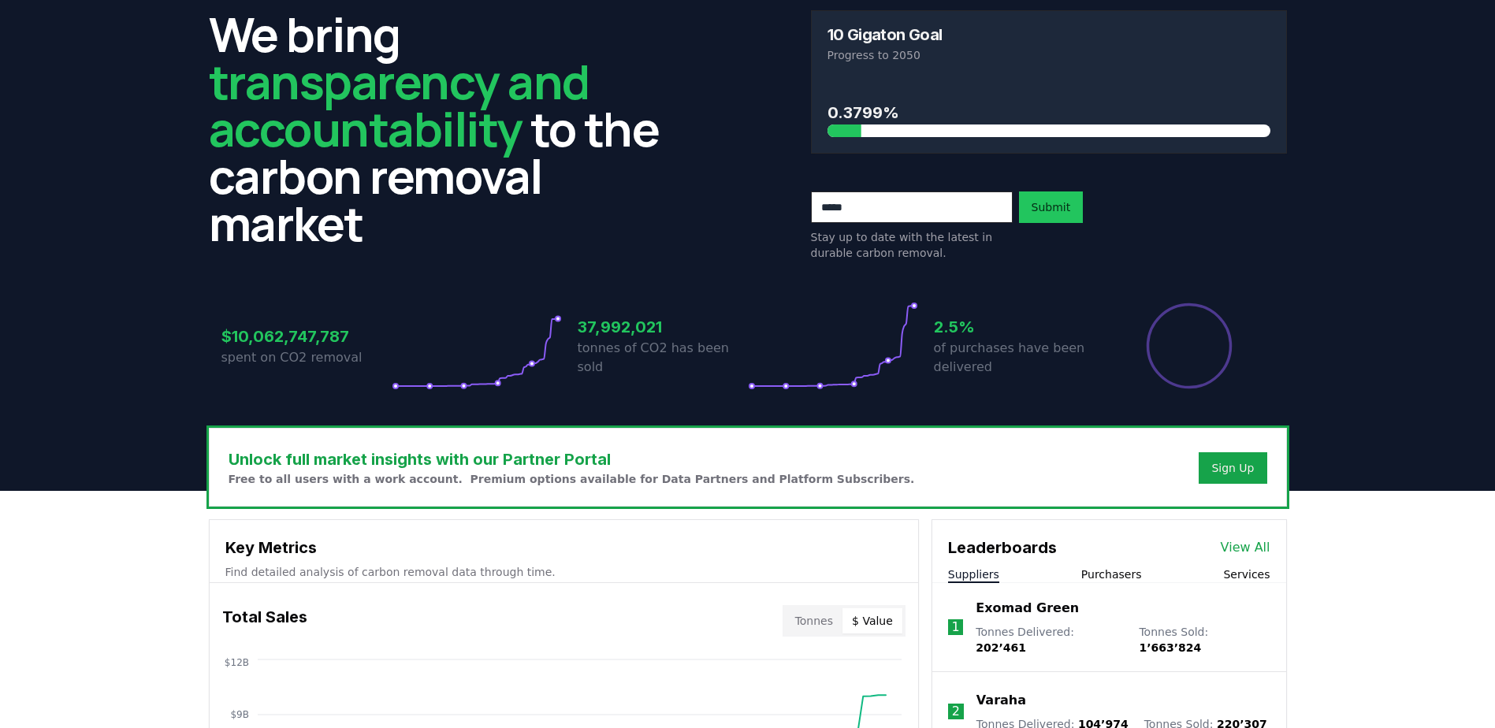
click at [888, 219] on input "email" at bounding box center [912, 207] width 202 height 32
type input "**********"
click at [1049, 209] on button "Submit" at bounding box center [1051, 207] width 65 height 32
click at [1042, 215] on button "Submit" at bounding box center [1051, 207] width 65 height 32
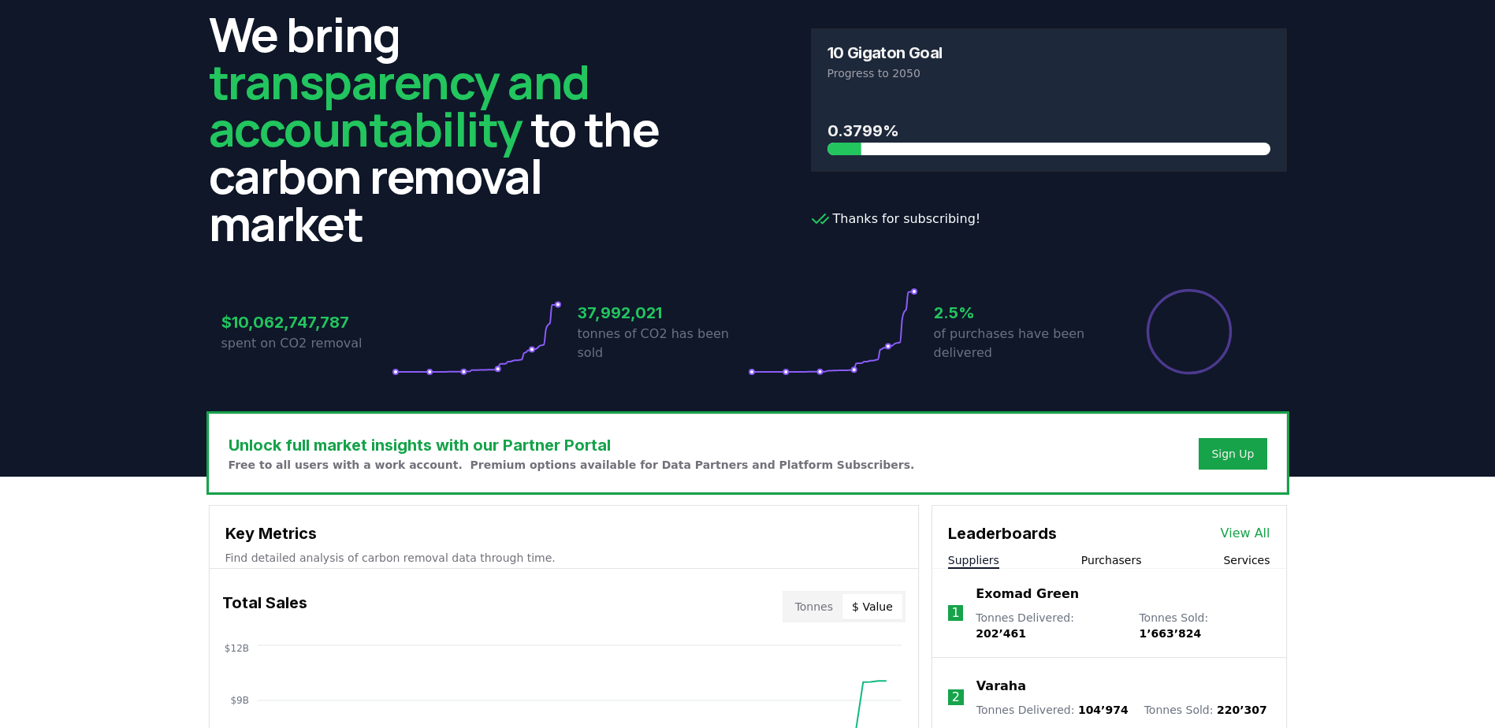
click at [1184, 368] on icon "Percentage of sales delivered" at bounding box center [1189, 332] width 88 height 88
click at [1218, 450] on div "Sign Up" at bounding box center [1232, 454] width 43 height 16
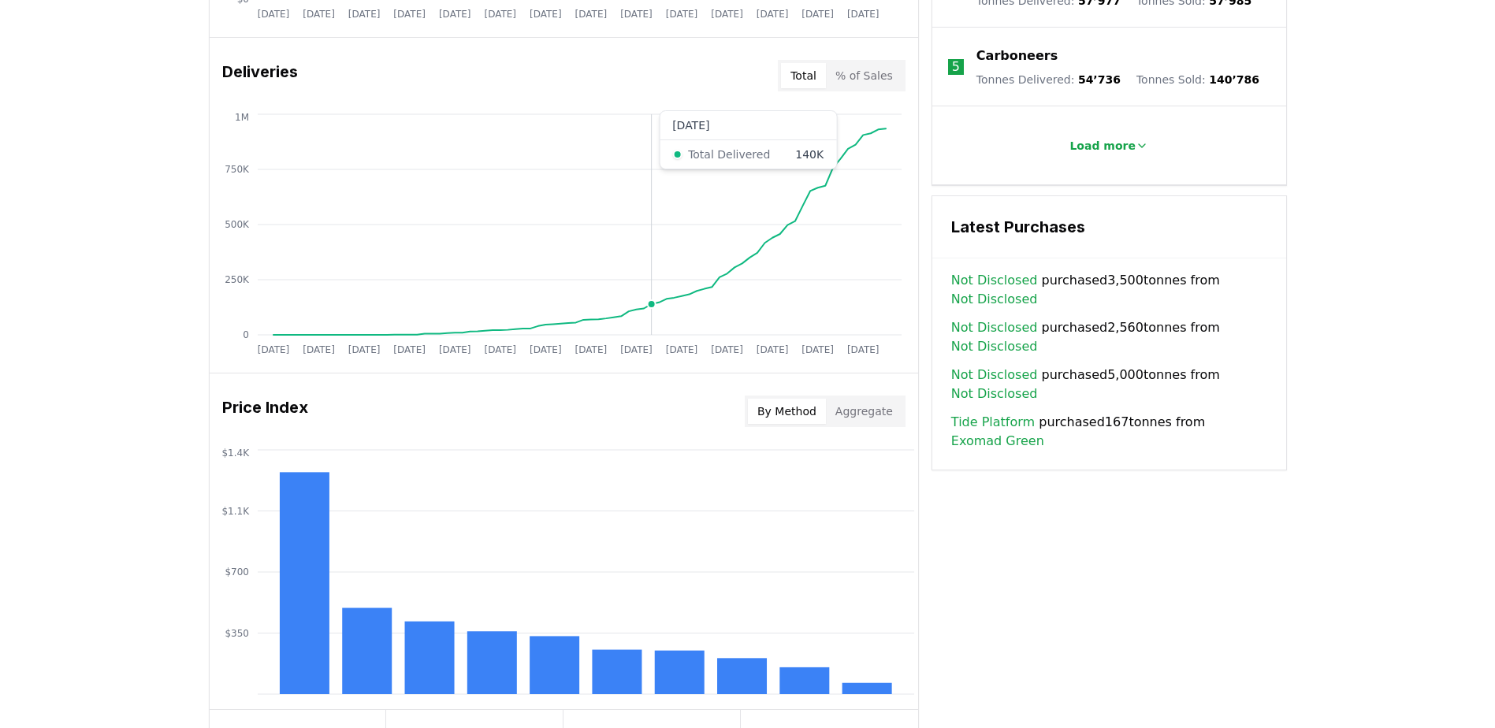
scroll to position [1083, 0]
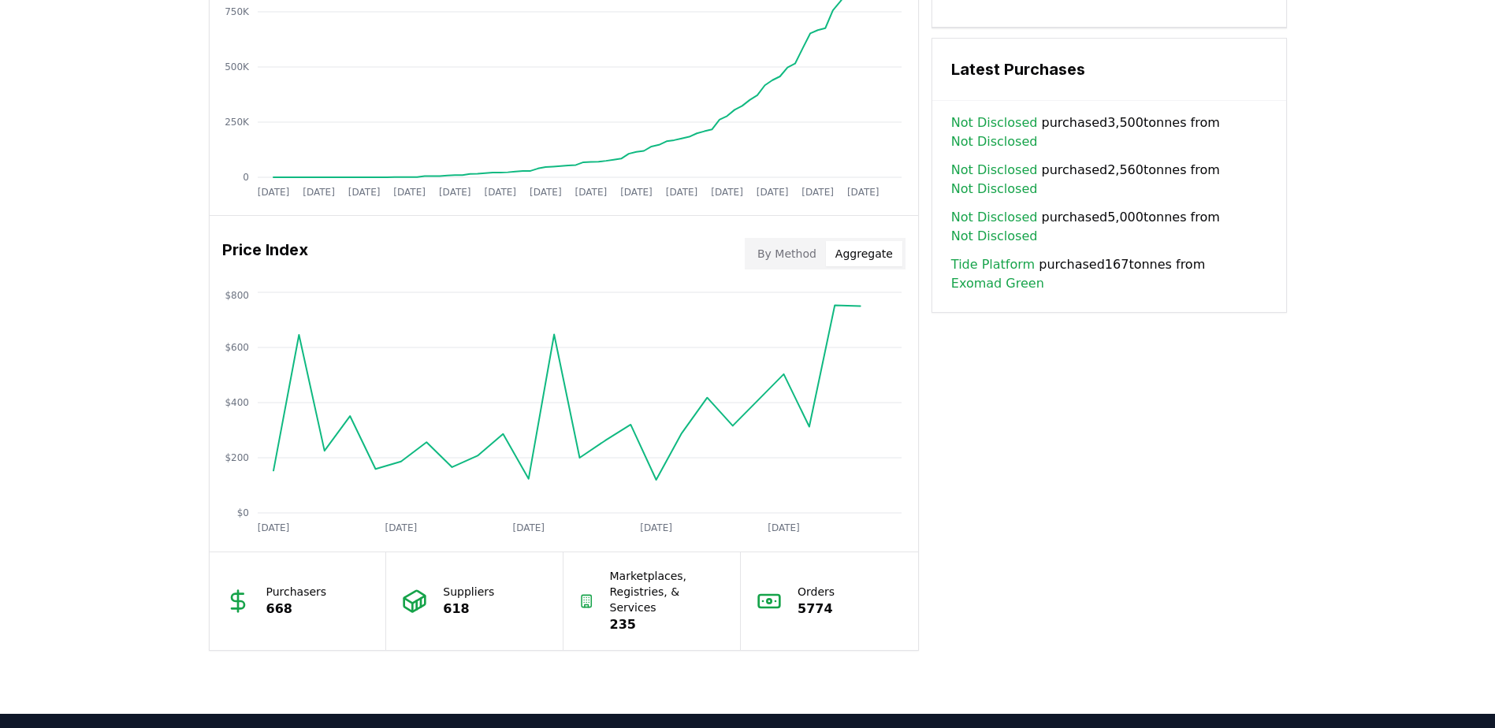
click at [877, 249] on button "Aggregate" at bounding box center [864, 253] width 76 height 25
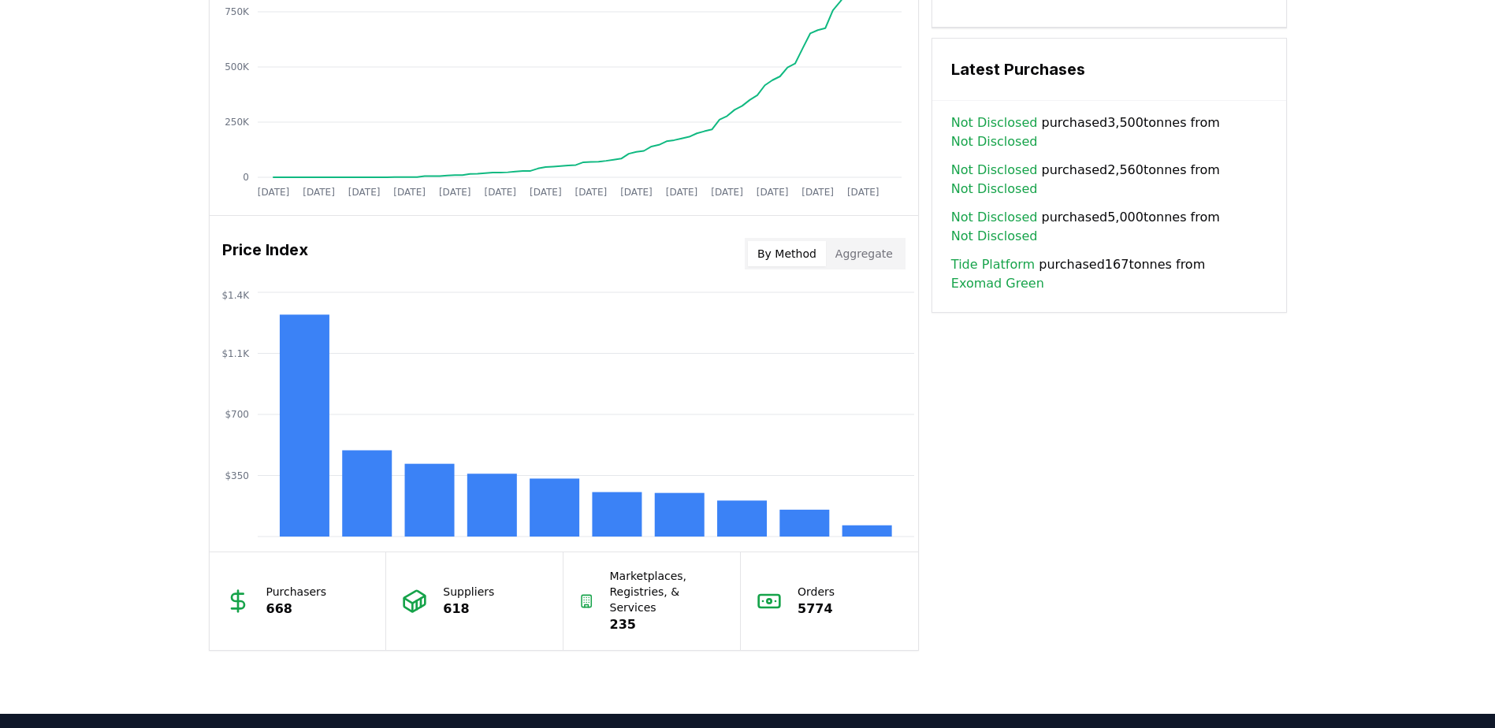
click at [782, 250] on button "By Method" at bounding box center [787, 253] width 78 height 25
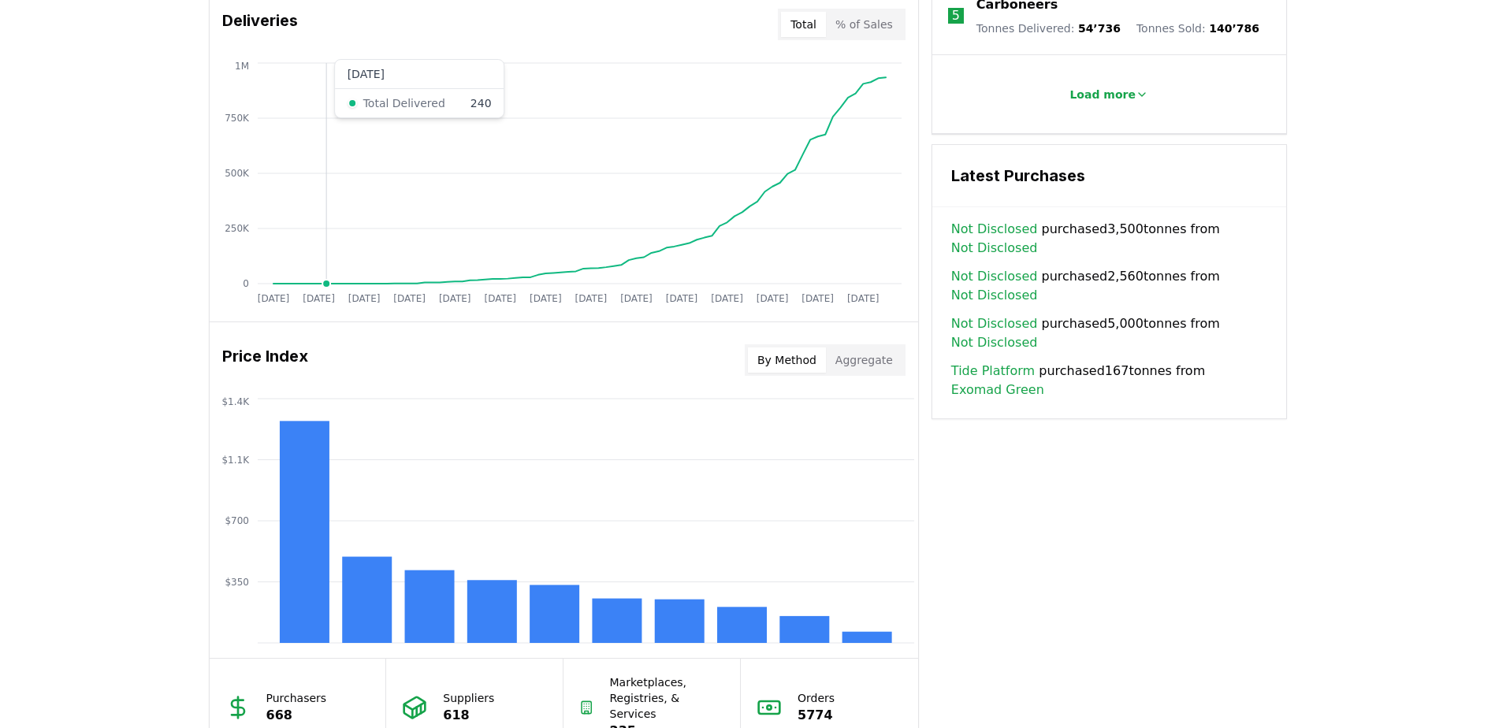
scroll to position [1148, 0]
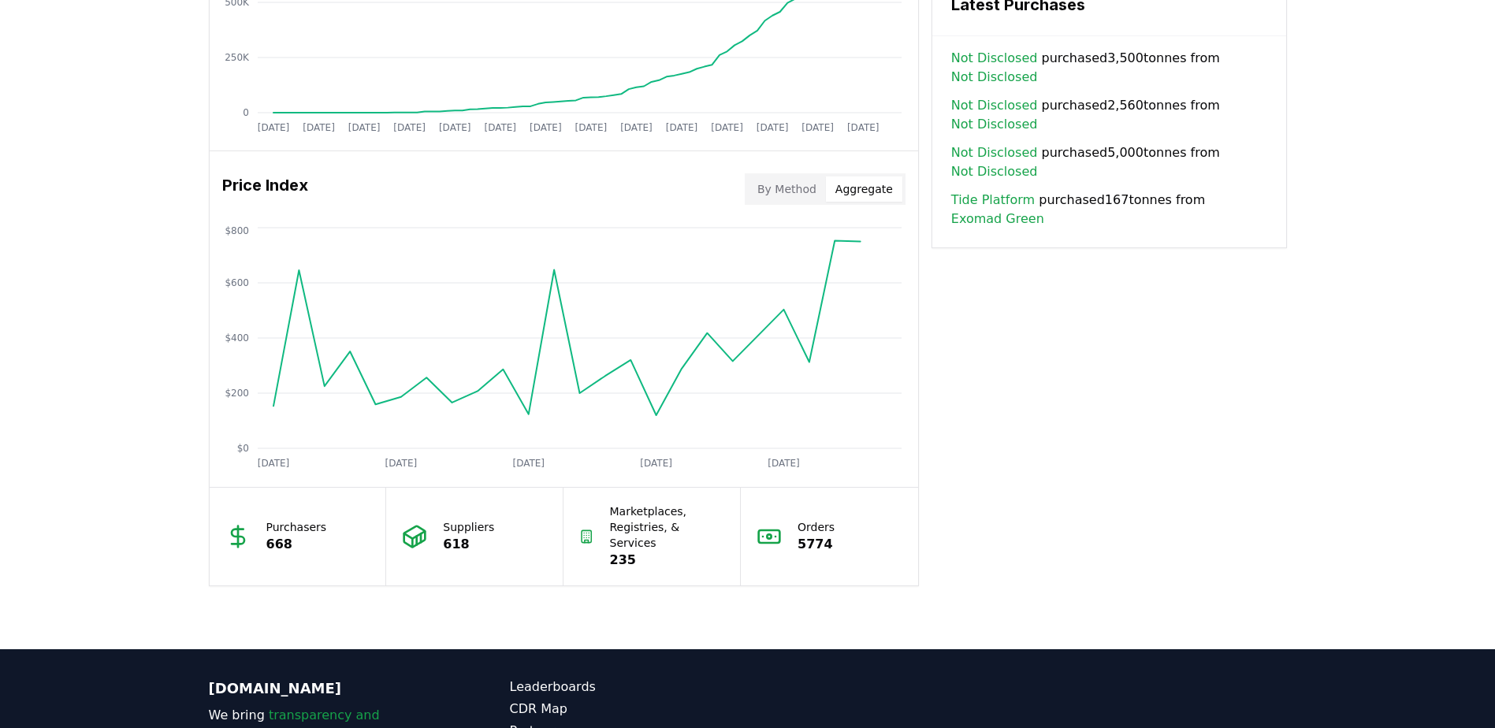
click at [856, 193] on button "Aggregate" at bounding box center [864, 188] width 76 height 25
click at [813, 194] on button "By Method" at bounding box center [787, 188] width 78 height 25
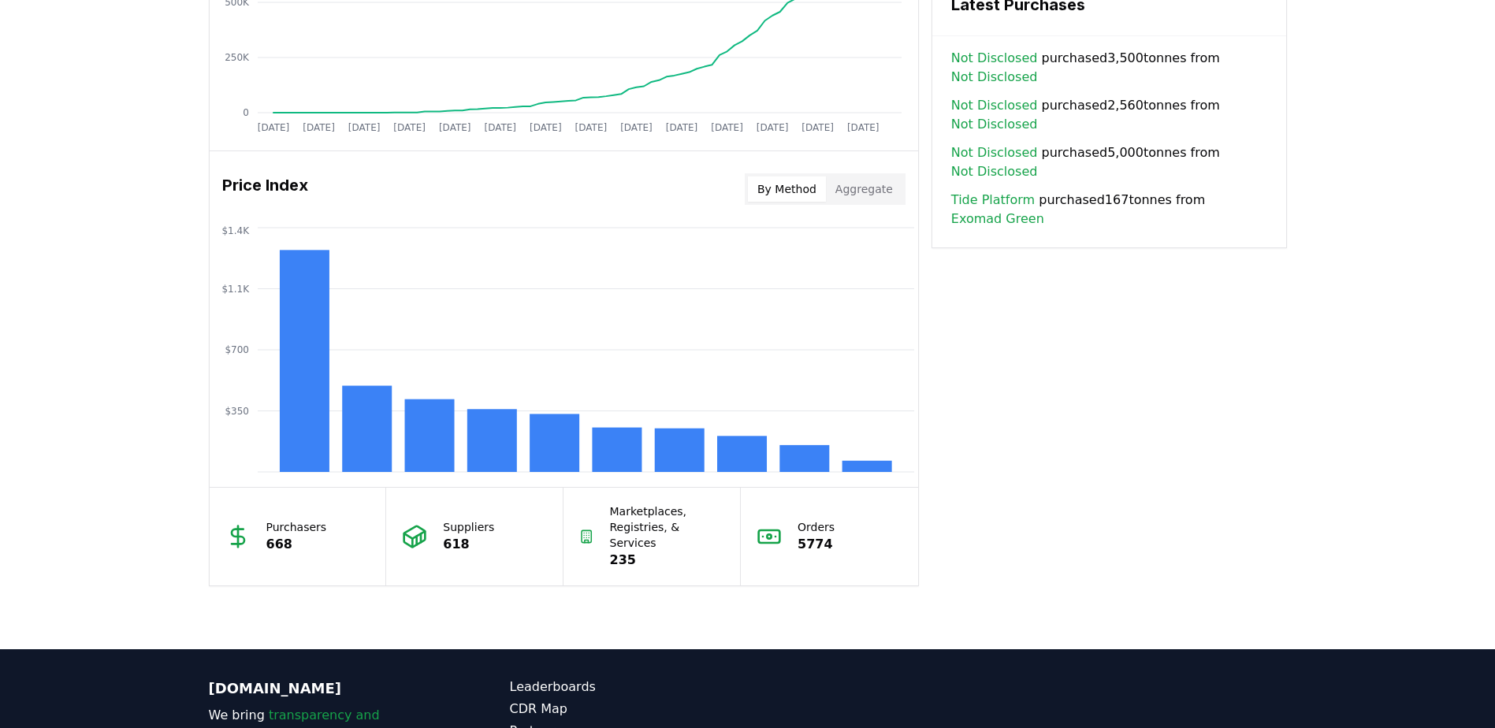
click at [863, 166] on div "Price Index By Method Aggregate" at bounding box center [564, 189] width 708 height 57
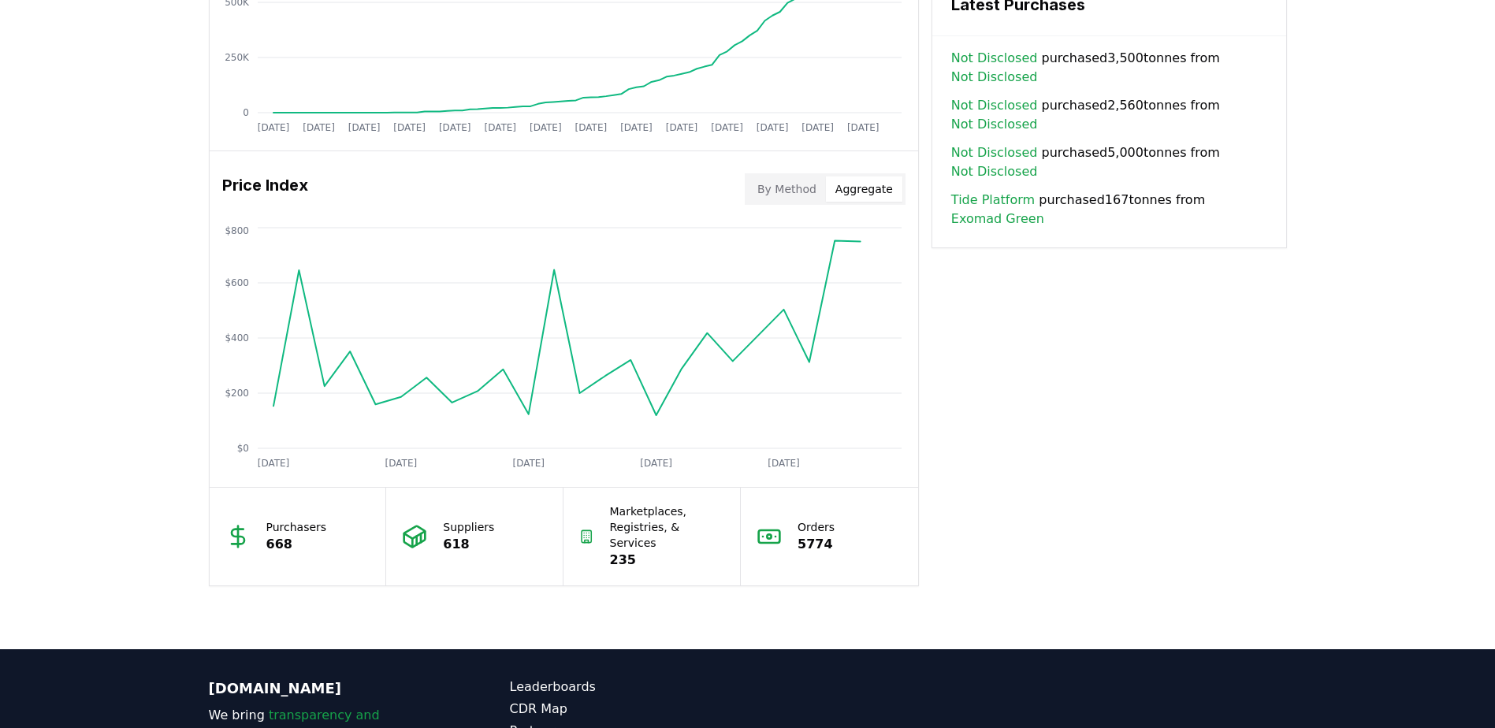
click at [853, 180] on button "Aggregate" at bounding box center [864, 188] width 76 height 25
click at [815, 204] on div "By Method Aggregate" at bounding box center [825, 189] width 161 height 32
click at [813, 197] on button "By Method" at bounding box center [787, 188] width 78 height 25
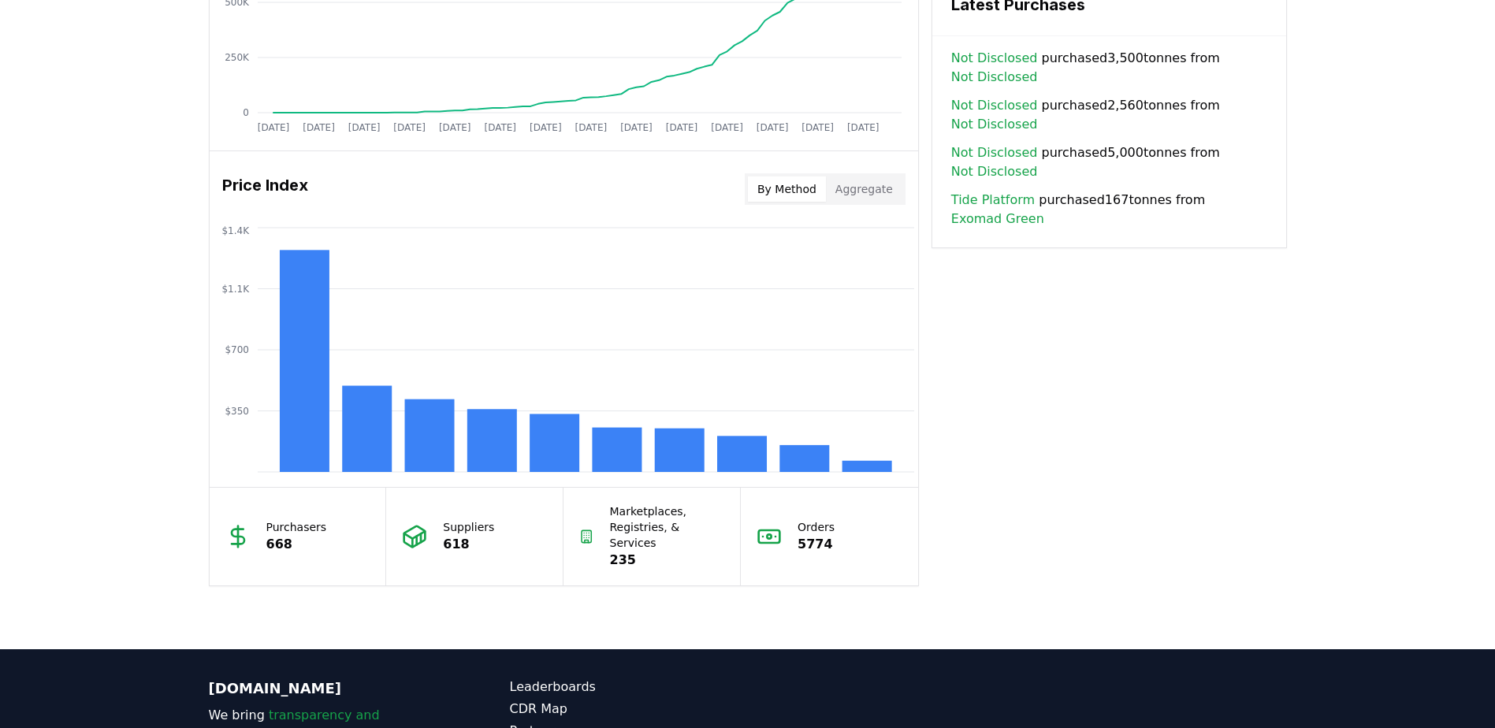
click at [886, 185] on button "Aggregate" at bounding box center [864, 188] width 76 height 25
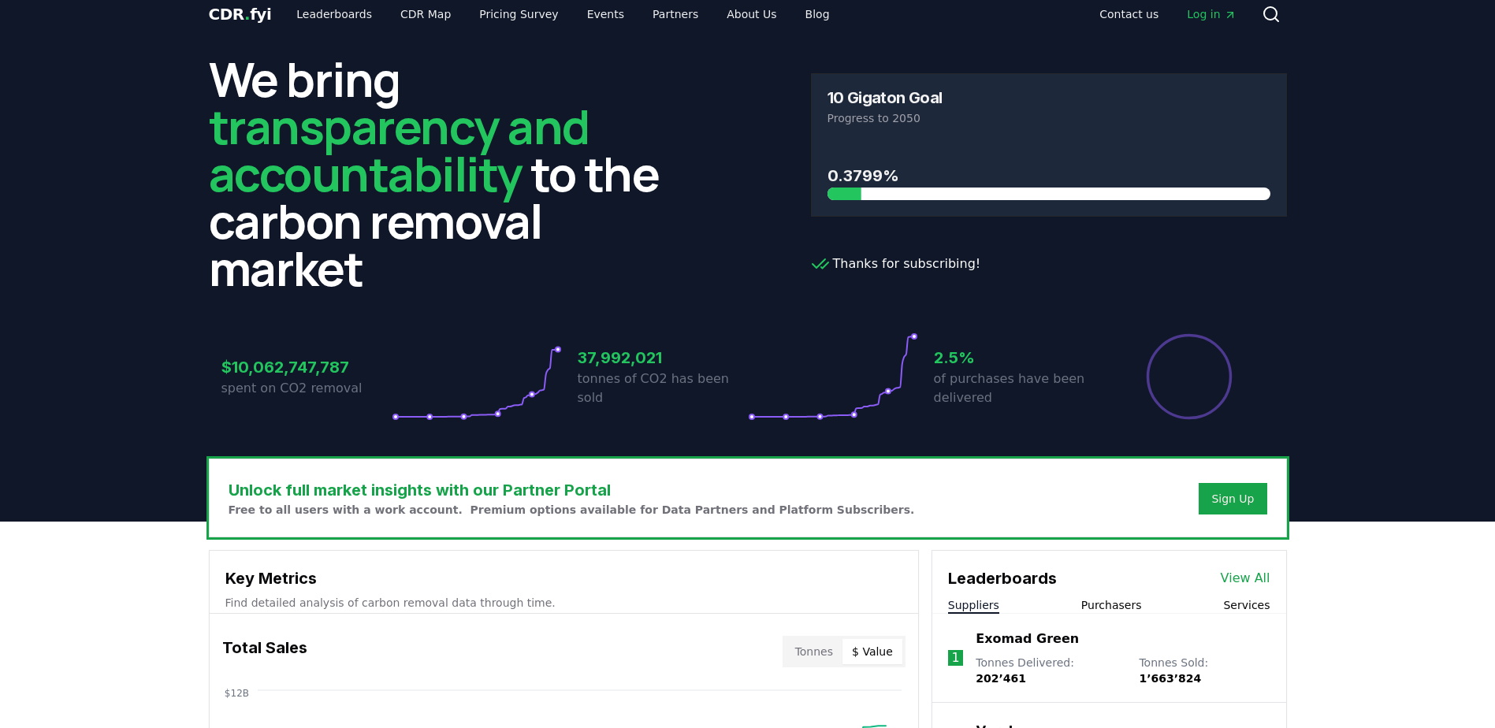
scroll to position [0, 0]
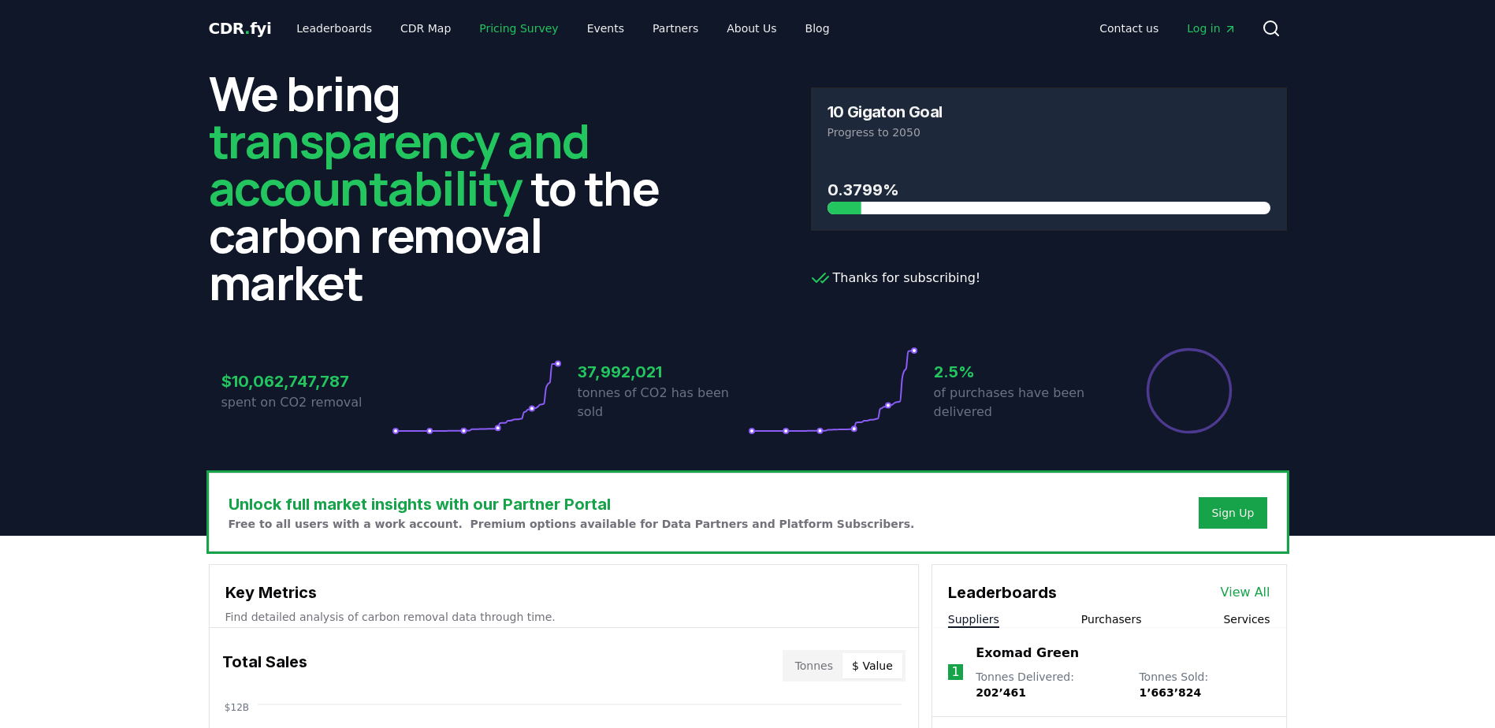
click at [510, 32] on link "Pricing Survey" at bounding box center [518, 28] width 104 height 28
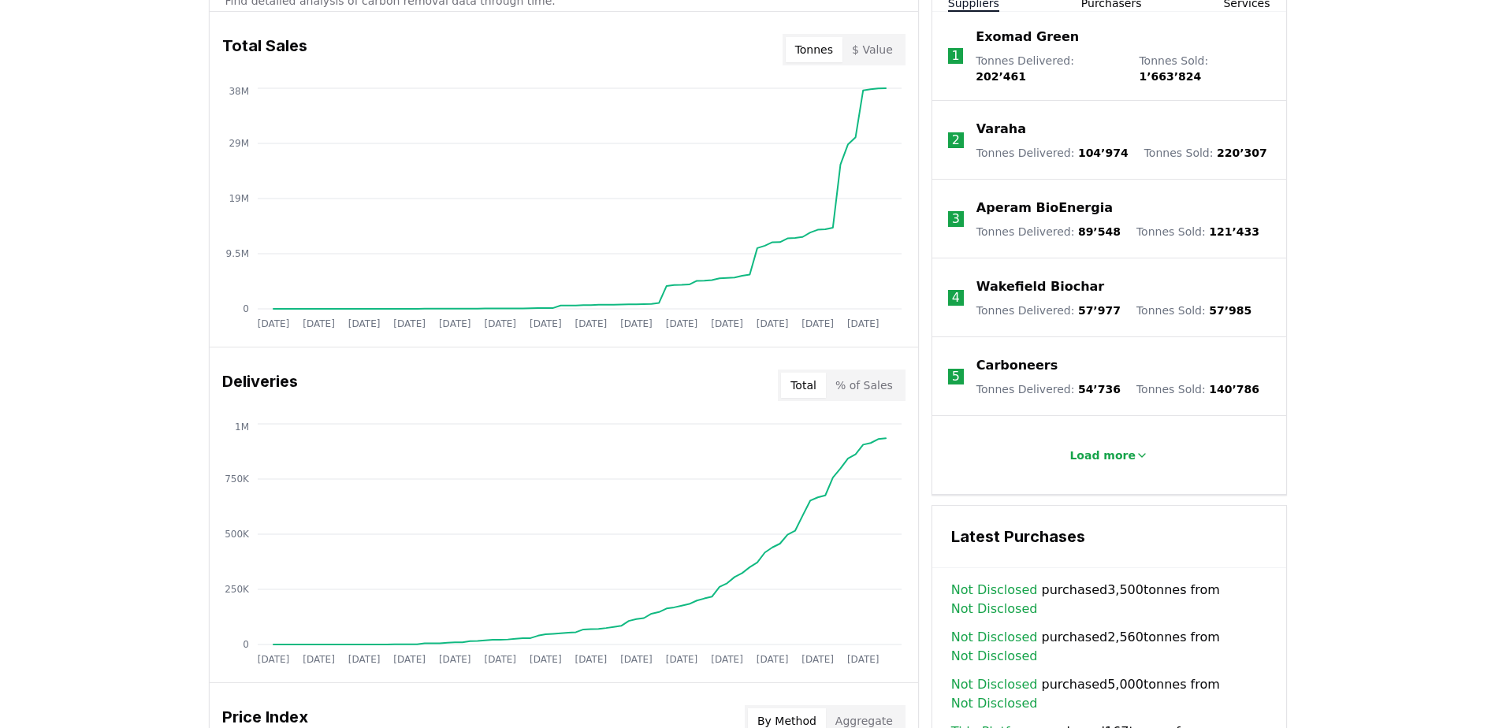
scroll to position [788, 0]
